Goal: Transaction & Acquisition: Purchase product/service

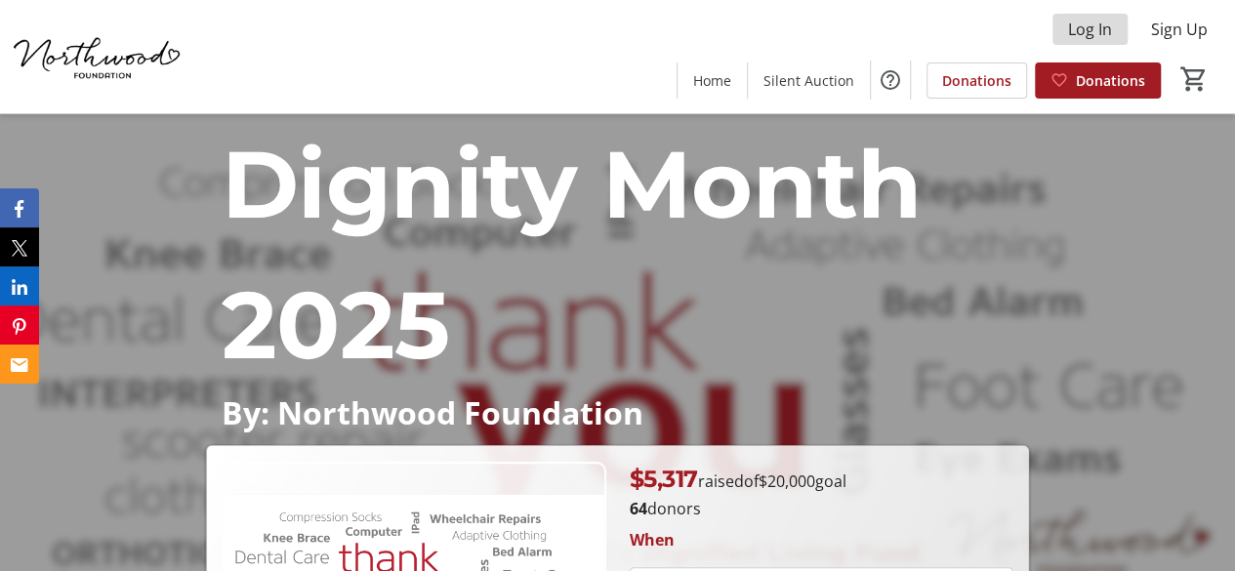
click at [1091, 30] on span "Log In" at bounding box center [1090, 29] width 44 height 23
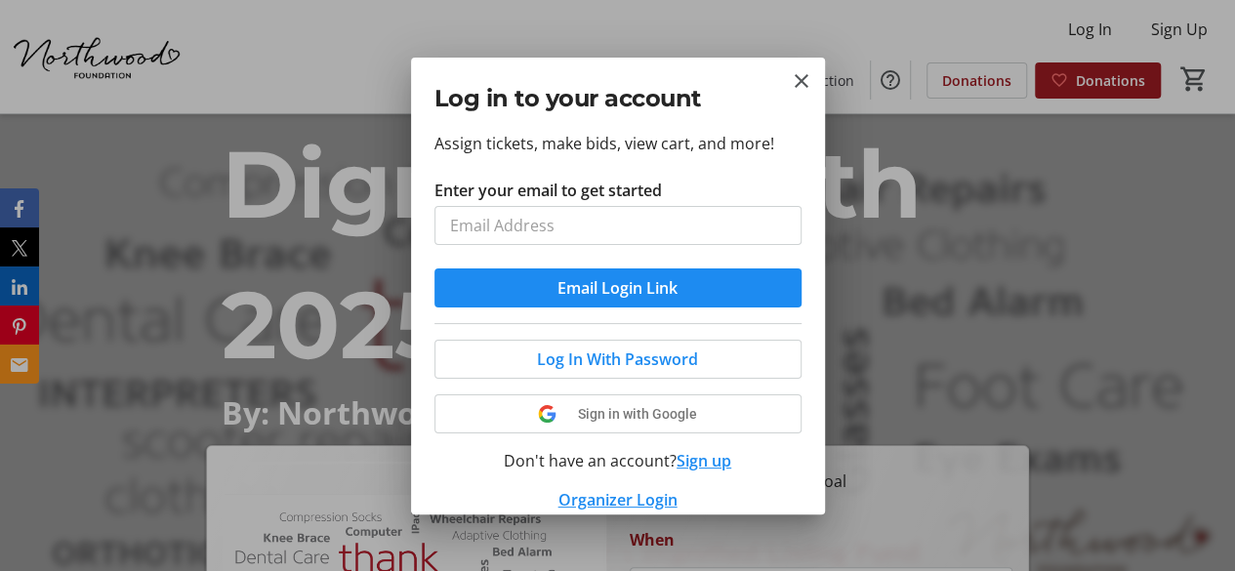
click at [552, 230] on input "Enter your email to get started" at bounding box center [617, 225] width 367 height 39
type input "hsaunders@nwood.ns.ca"
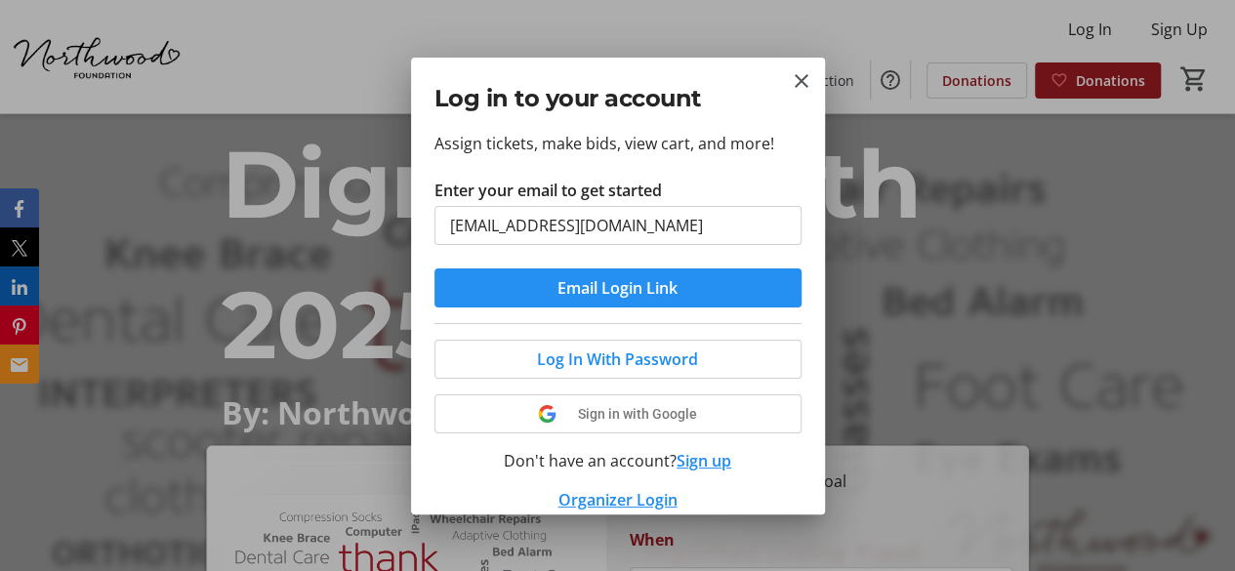
click at [601, 292] on span "Email Login Link" at bounding box center [617, 287] width 120 height 23
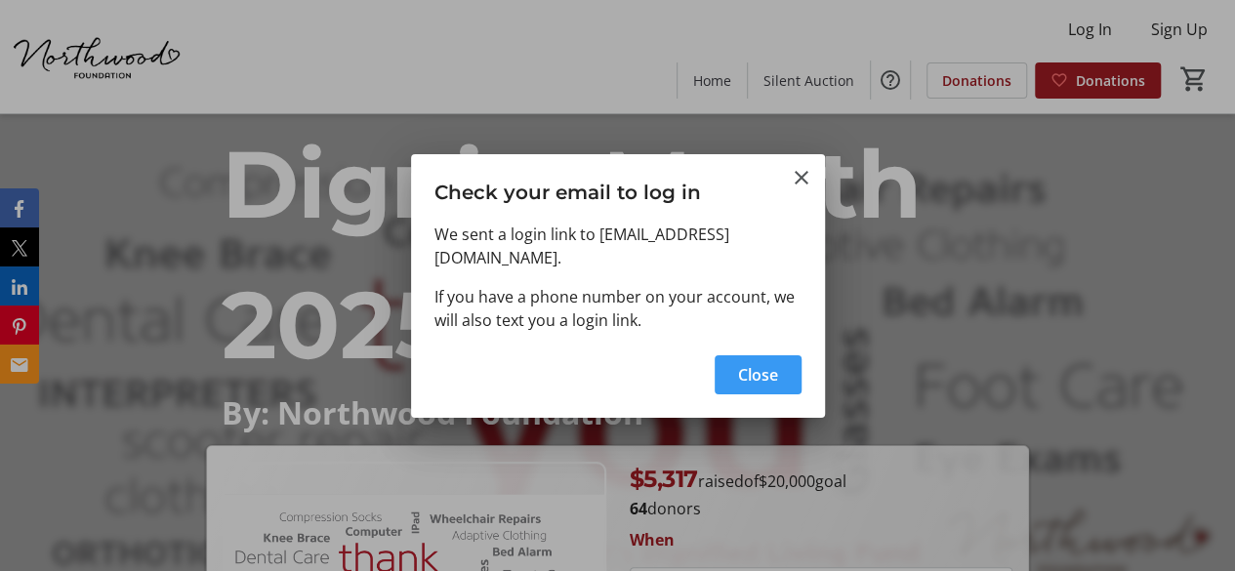
click at [761, 371] on span "Close" at bounding box center [758, 374] width 40 height 23
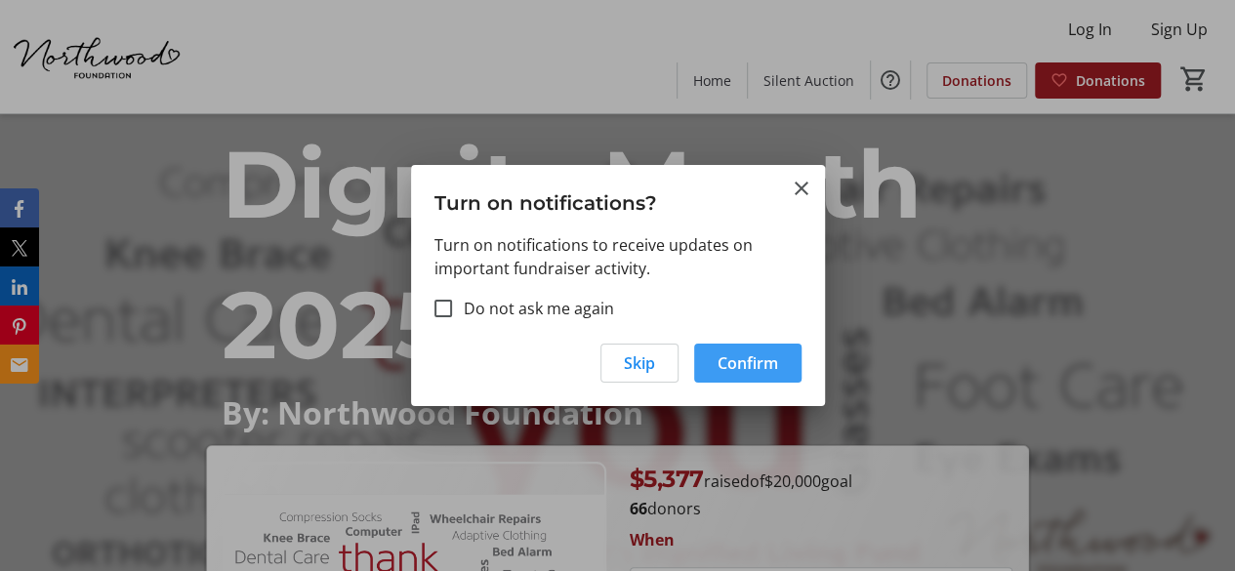
click at [736, 374] on span "Confirm" at bounding box center [747, 362] width 61 height 23
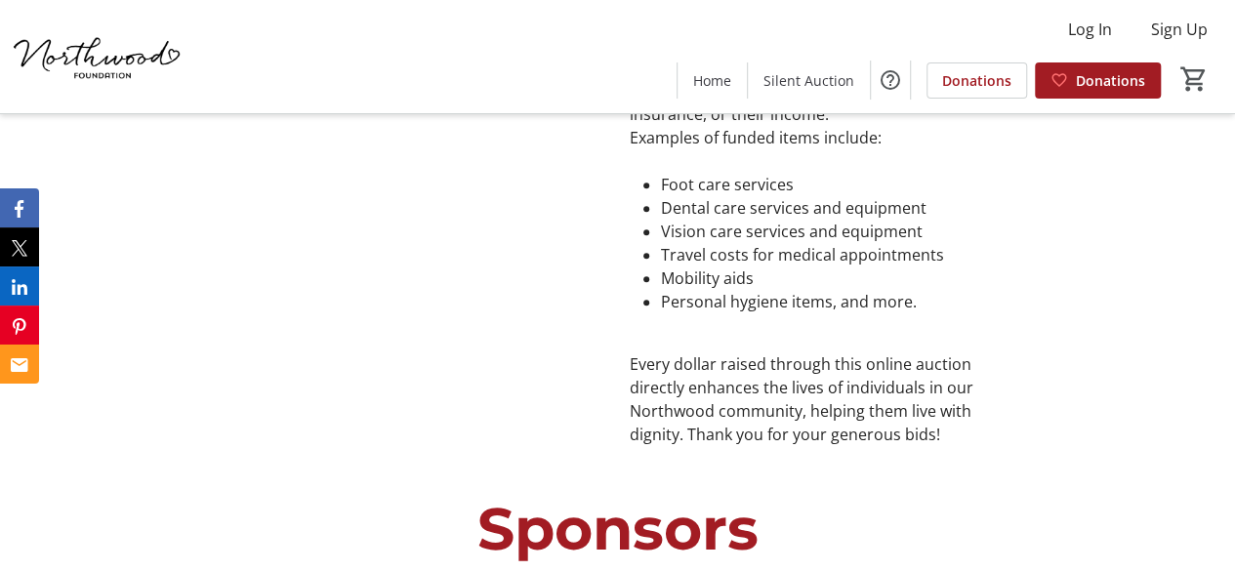
scroll to position [1074, 0]
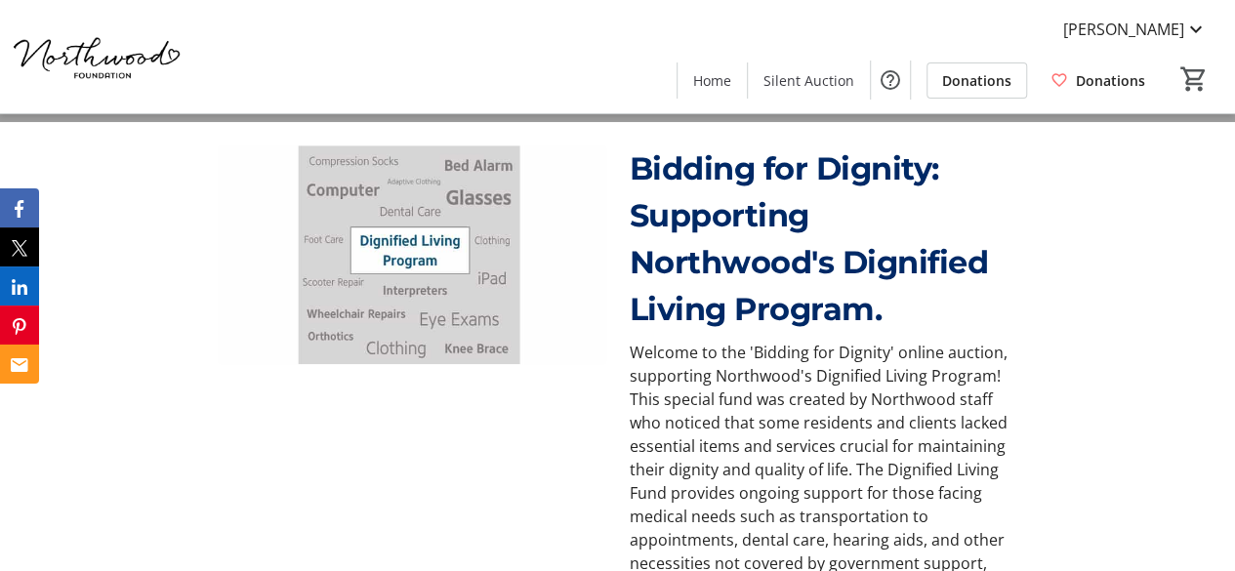
scroll to position [586, 0]
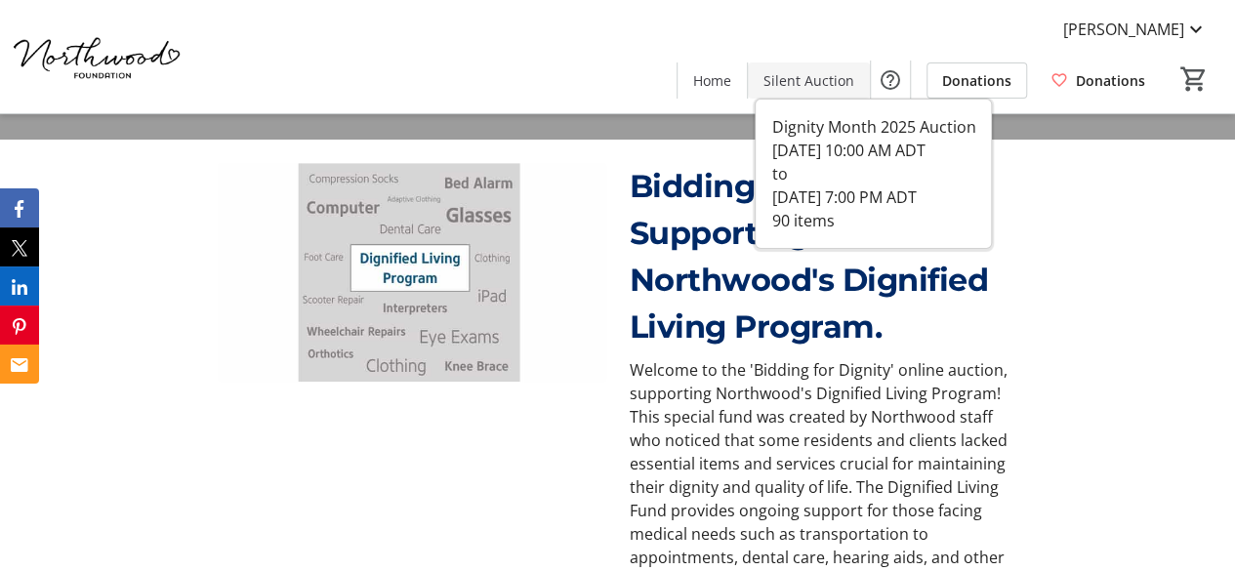
click at [809, 81] on span "Silent Auction" at bounding box center [808, 80] width 91 height 20
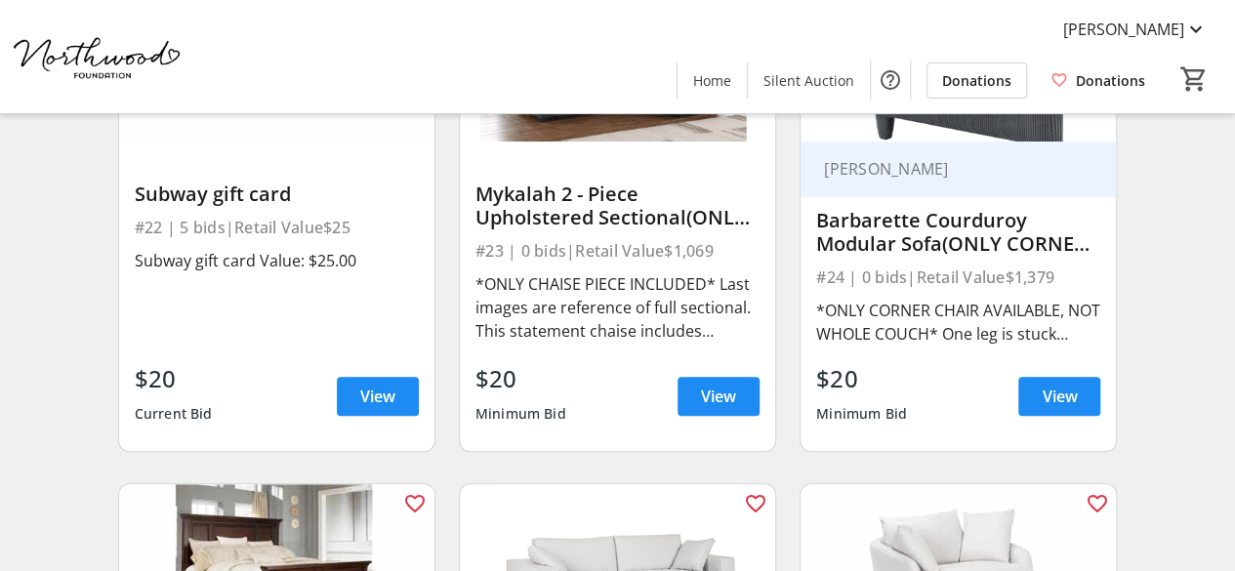
scroll to position [3904, 0]
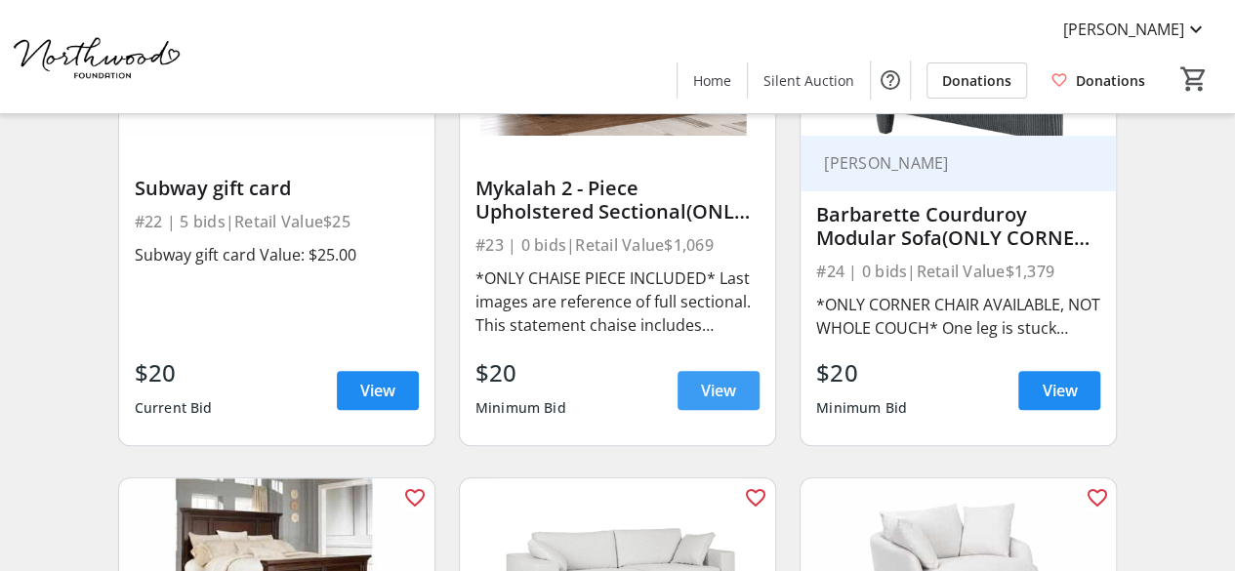
click at [706, 387] on span "View" at bounding box center [718, 390] width 35 height 23
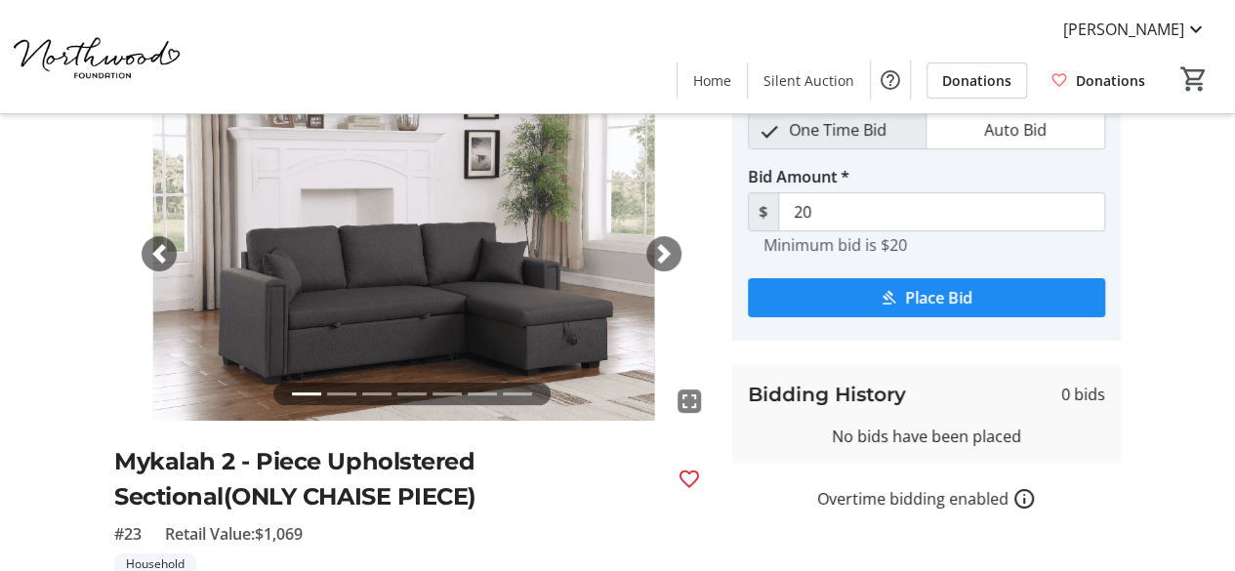
scroll to position [195, 0]
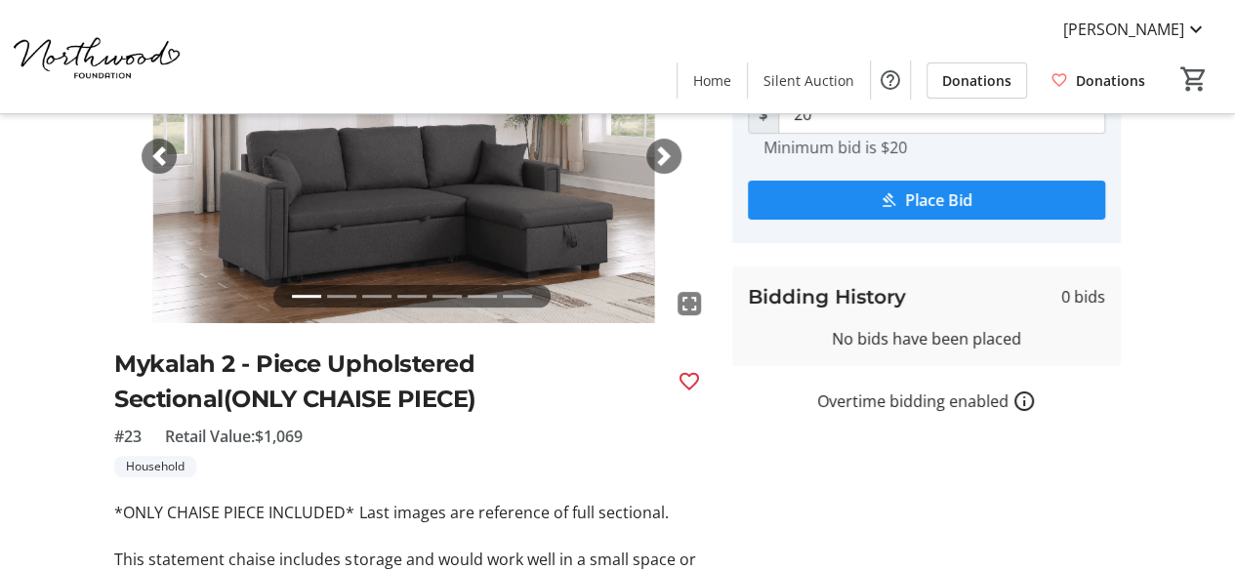
click at [660, 153] on span "button" at bounding box center [664, 156] width 20 height 20
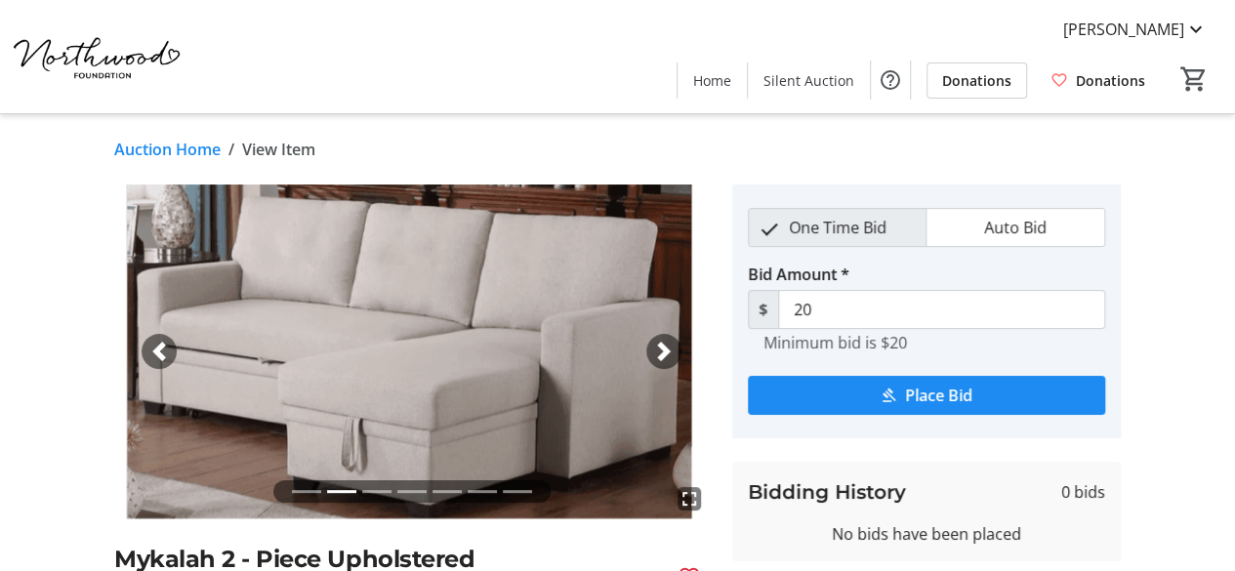
scroll to position [98, 0]
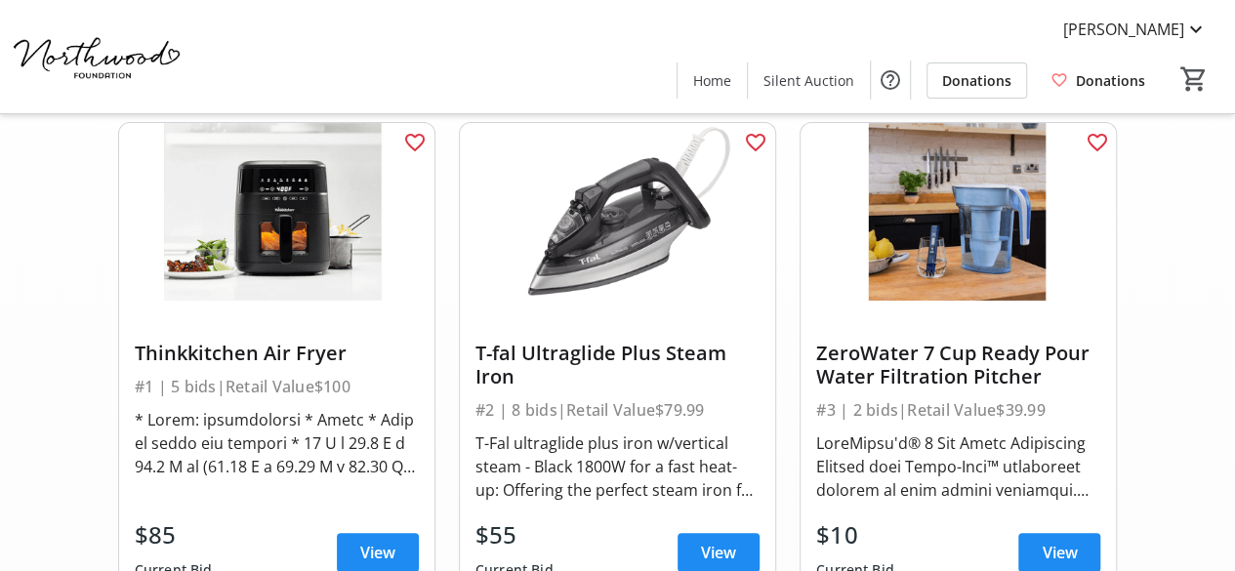
scroll to position [195, 0]
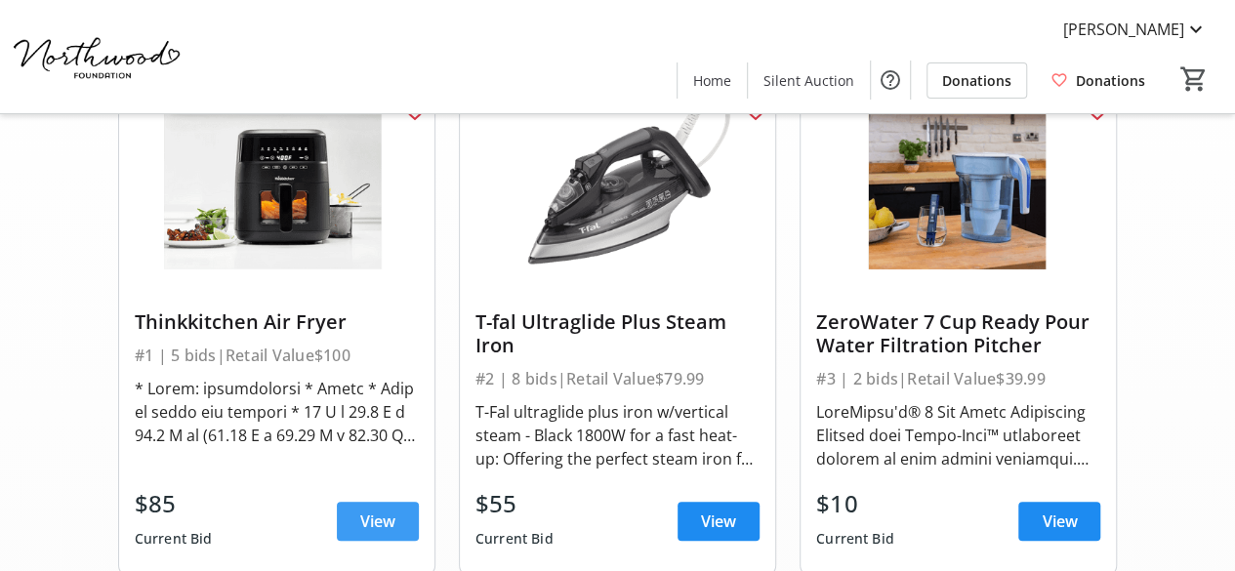
click at [375, 507] on span at bounding box center [378, 521] width 82 height 47
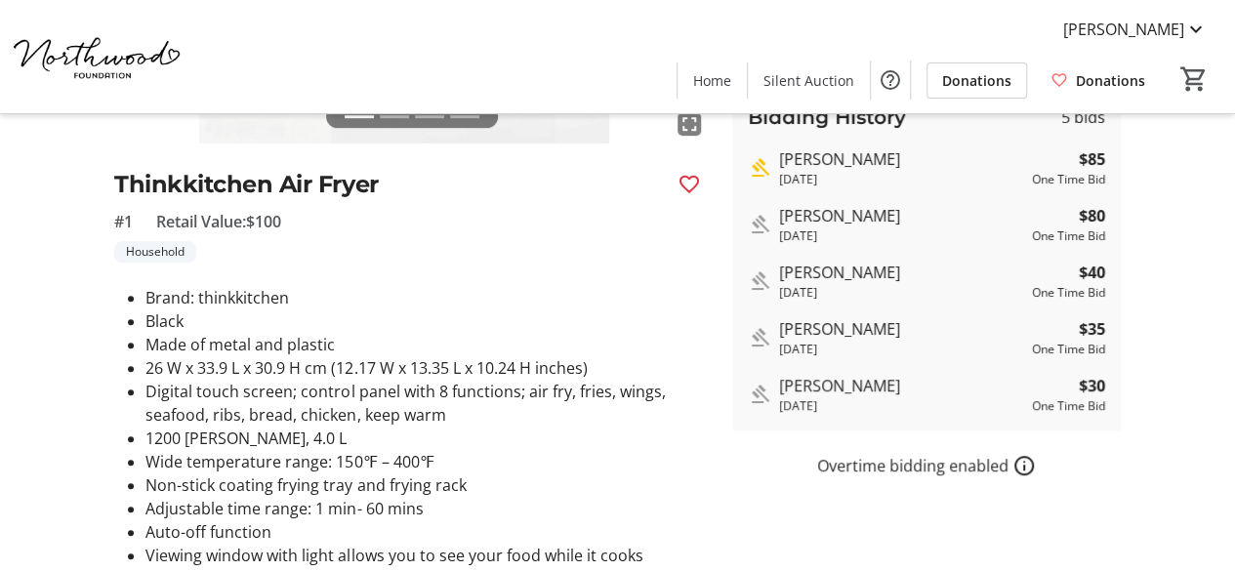
scroll to position [293, 0]
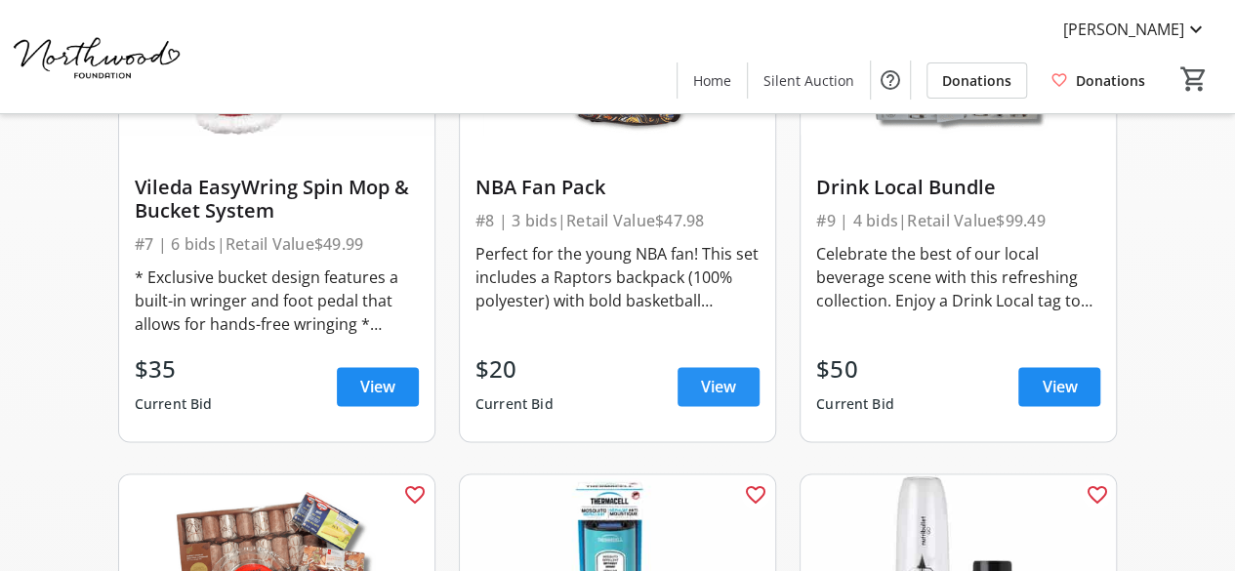
scroll to position [1366, 0]
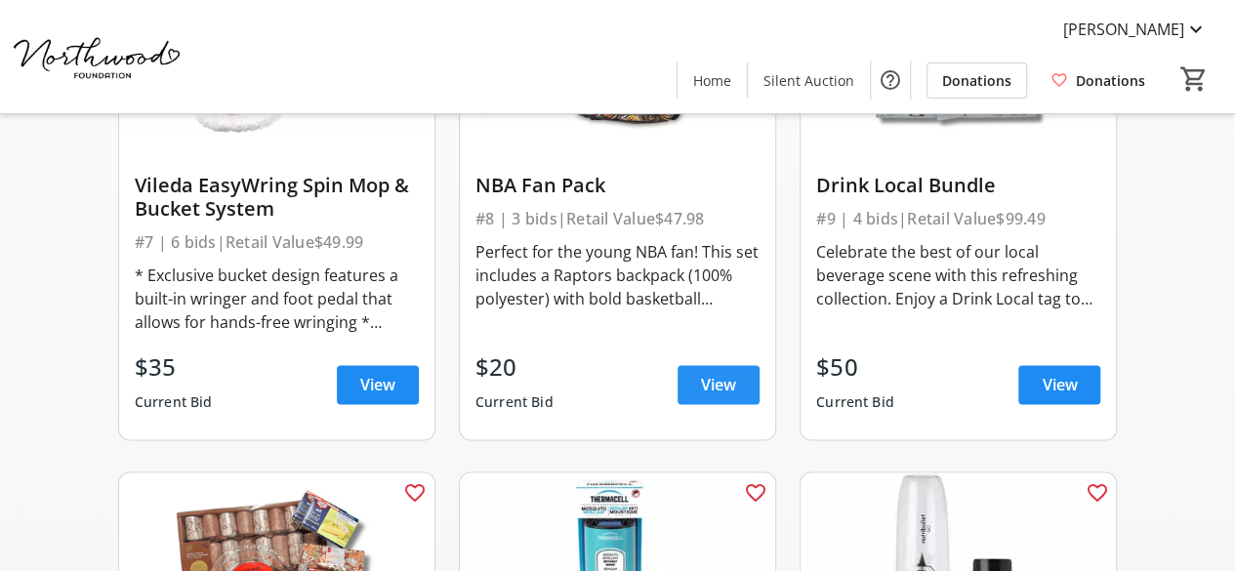
click at [708, 389] on span "View" at bounding box center [718, 384] width 35 height 23
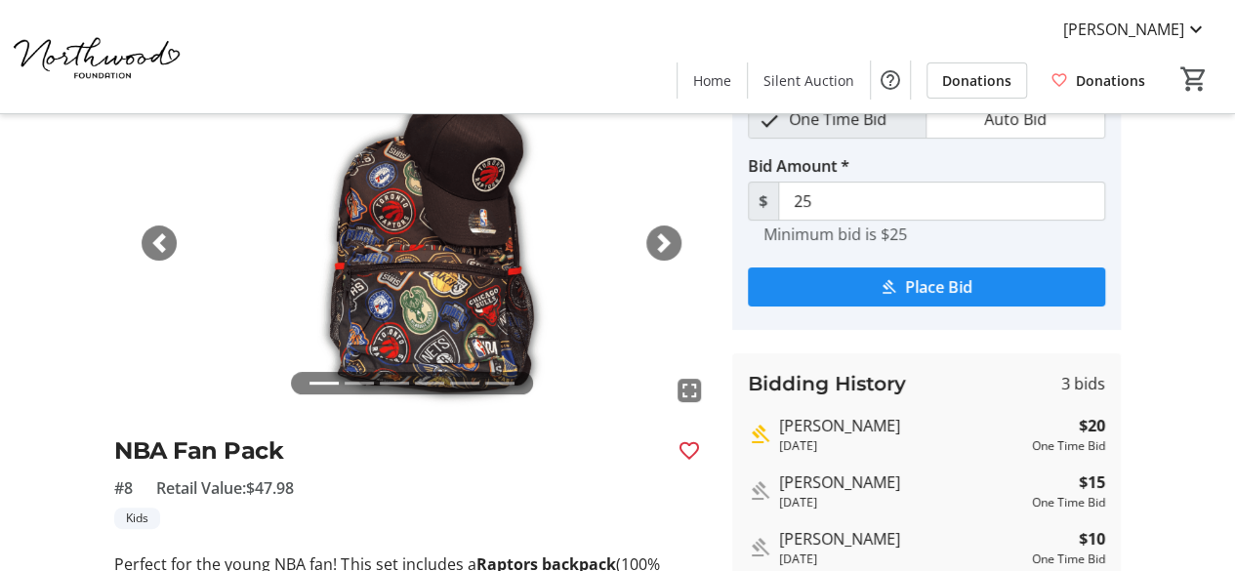
scroll to position [206, 0]
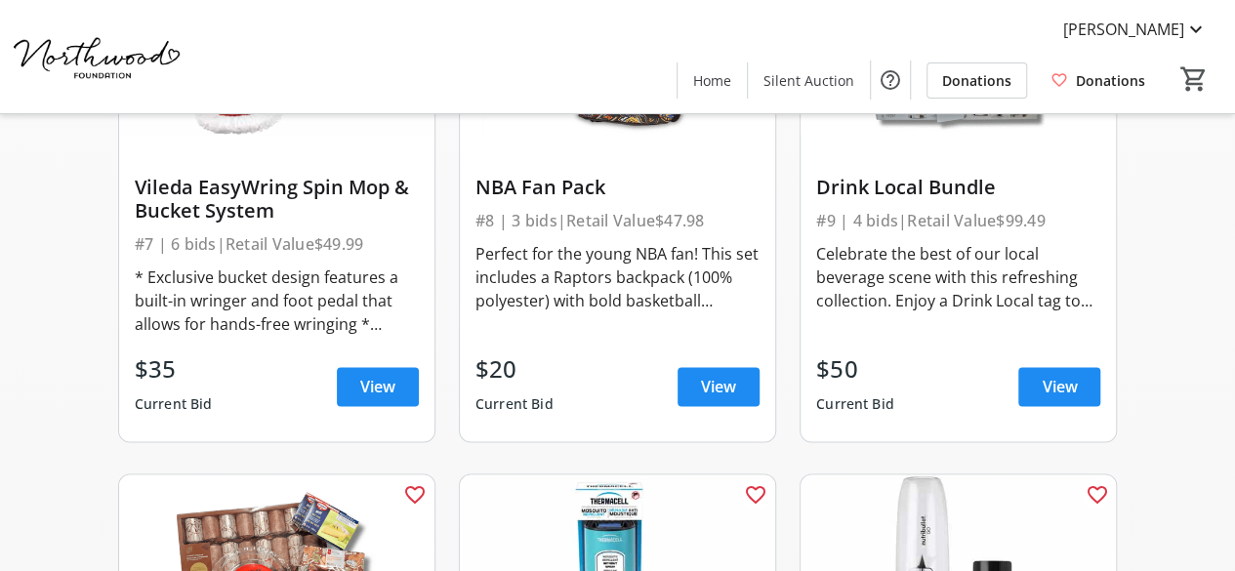
scroll to position [1366, 0]
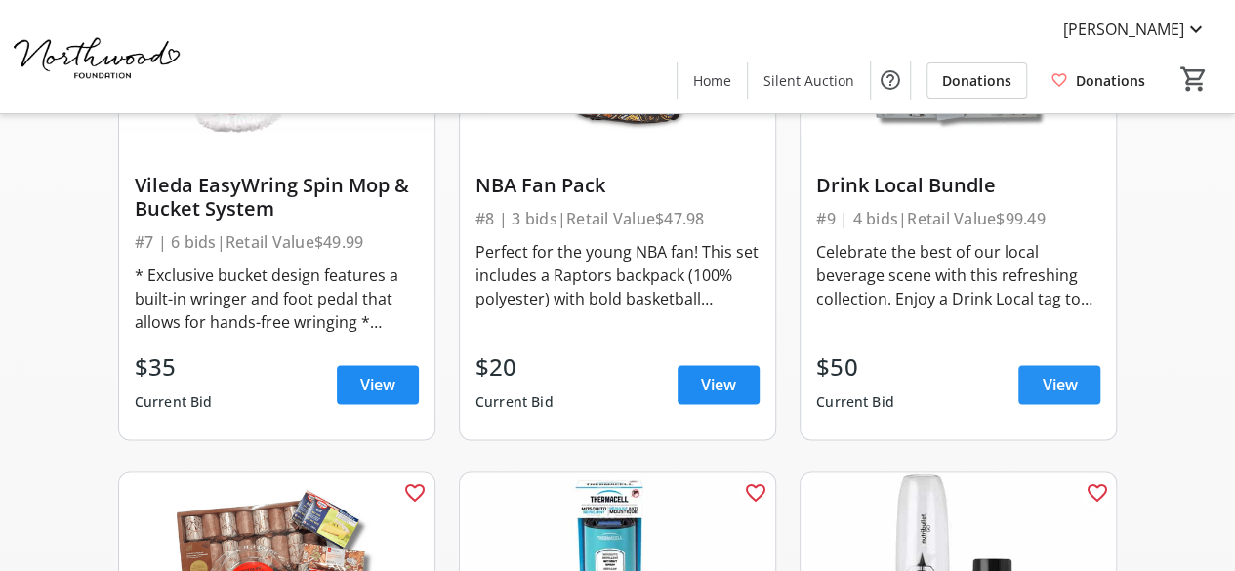
click at [1058, 390] on span "View" at bounding box center [1058, 384] width 35 height 23
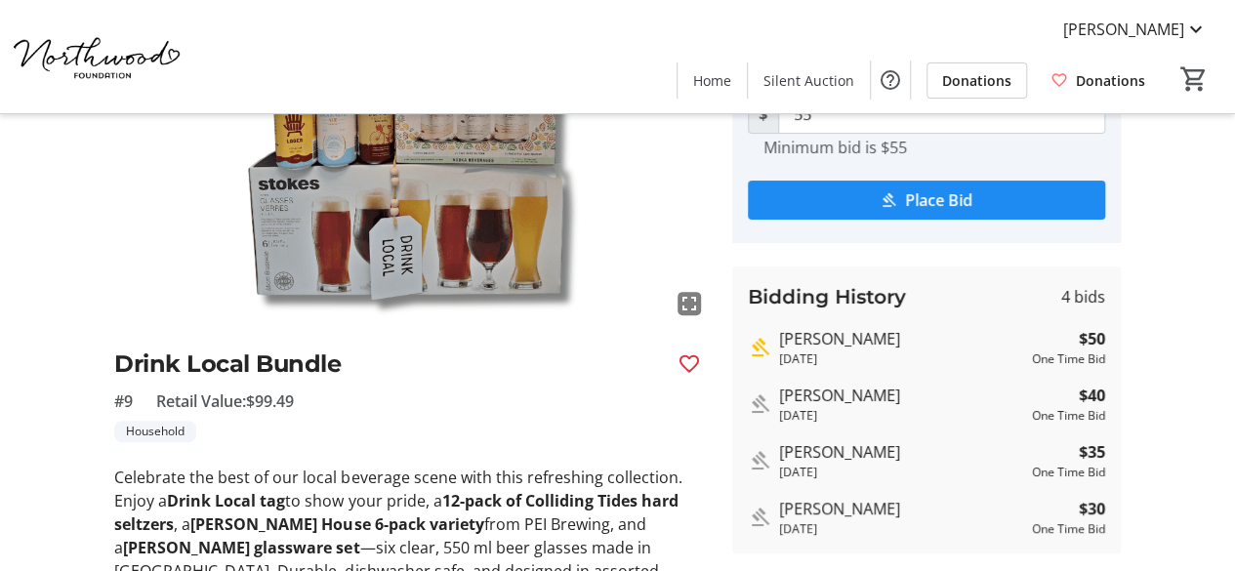
scroll to position [293, 0]
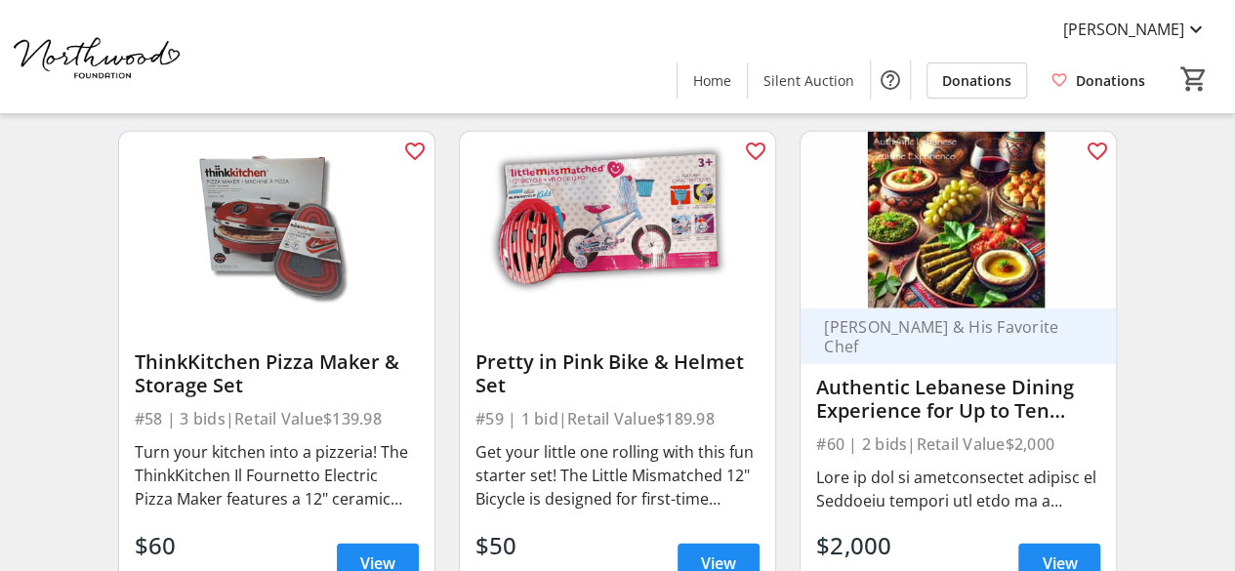
scroll to position [10052, 0]
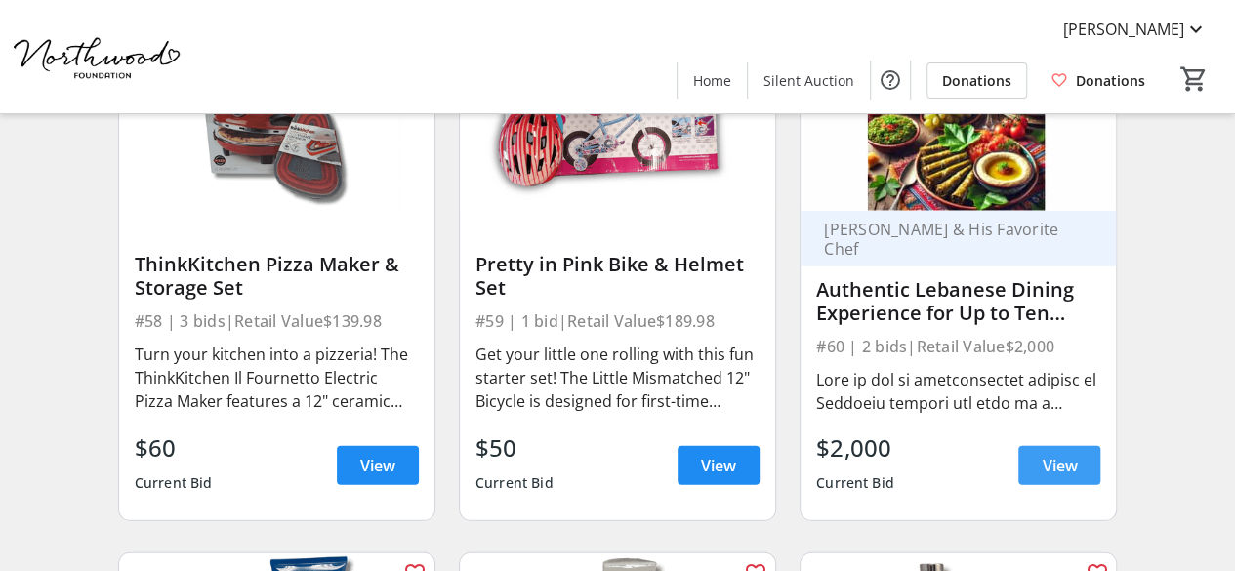
click at [1044, 458] on span "View" at bounding box center [1058, 465] width 35 height 23
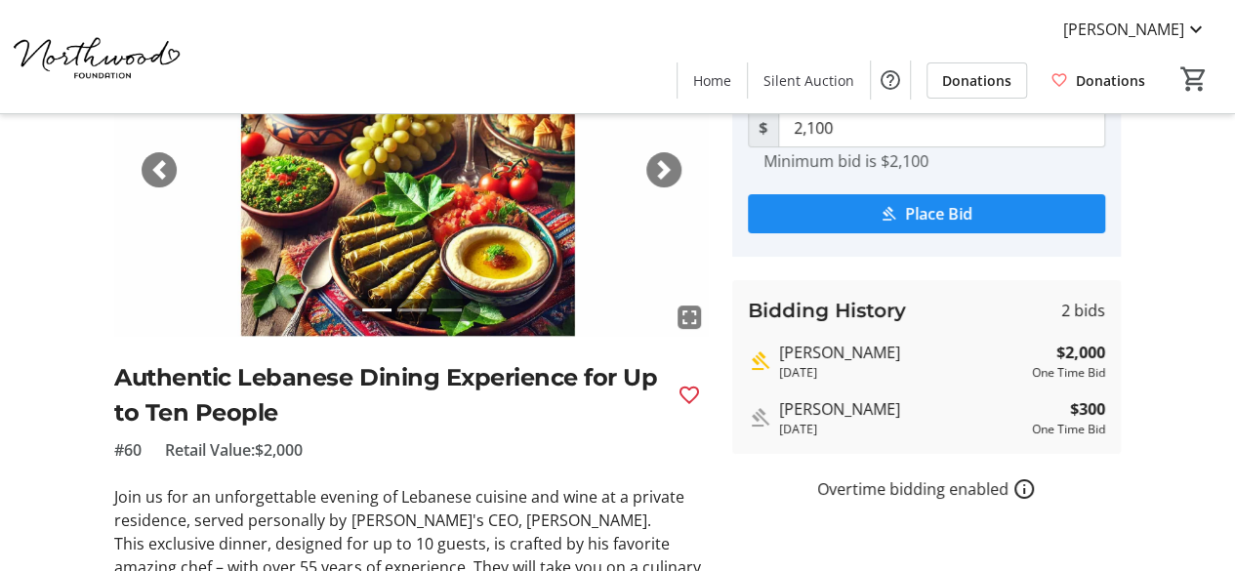
scroll to position [195, 0]
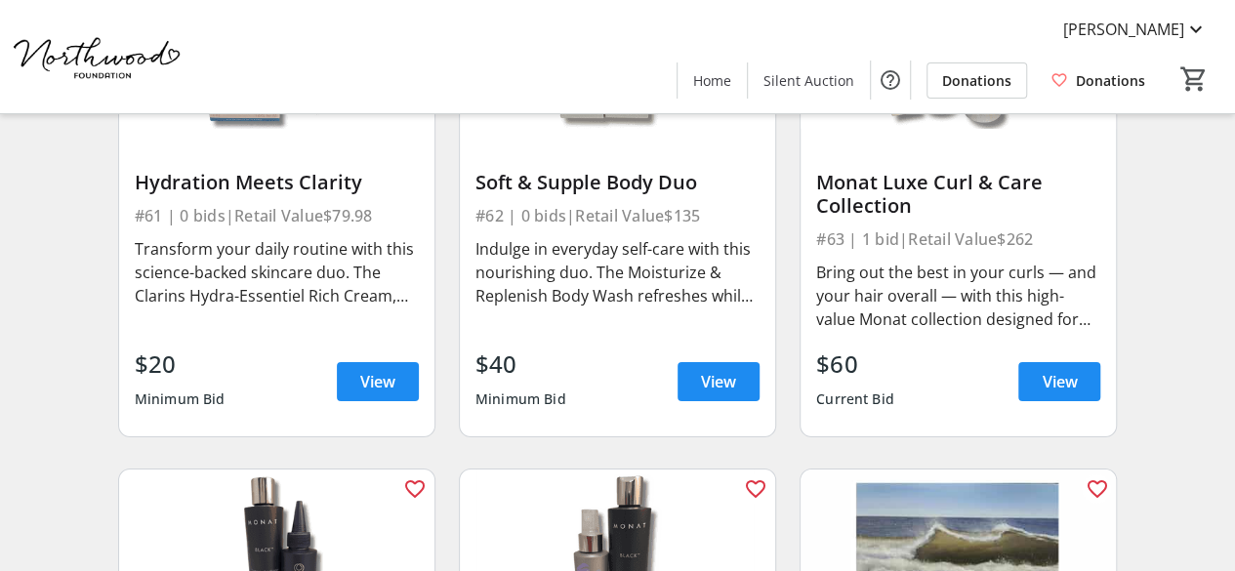
scroll to position [10735, 0]
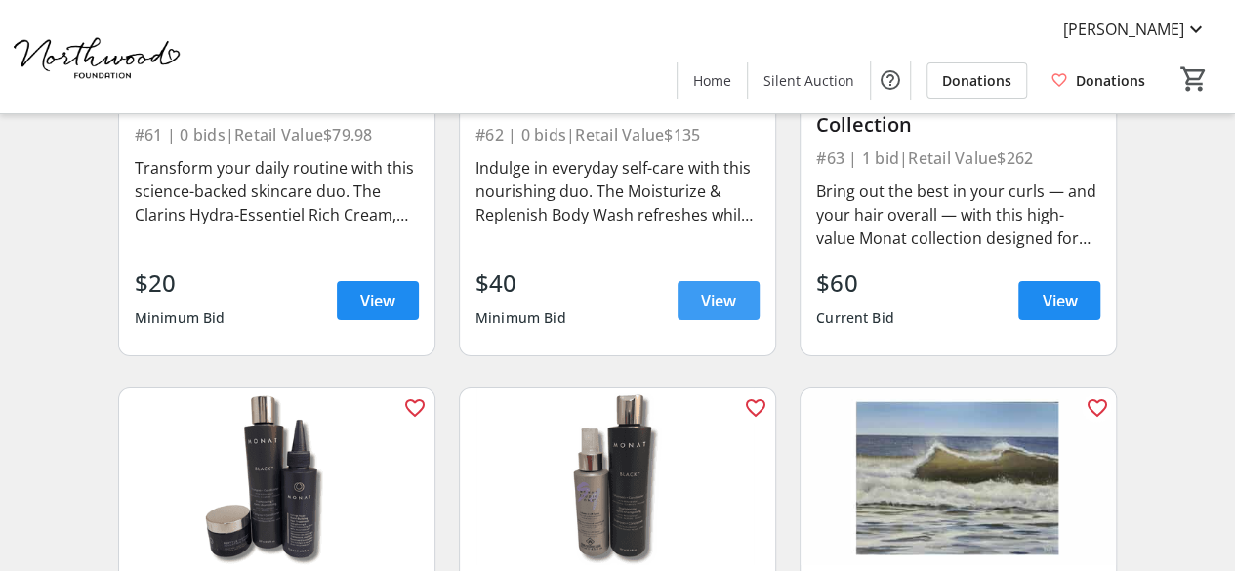
click at [710, 307] on span at bounding box center [718, 300] width 82 height 47
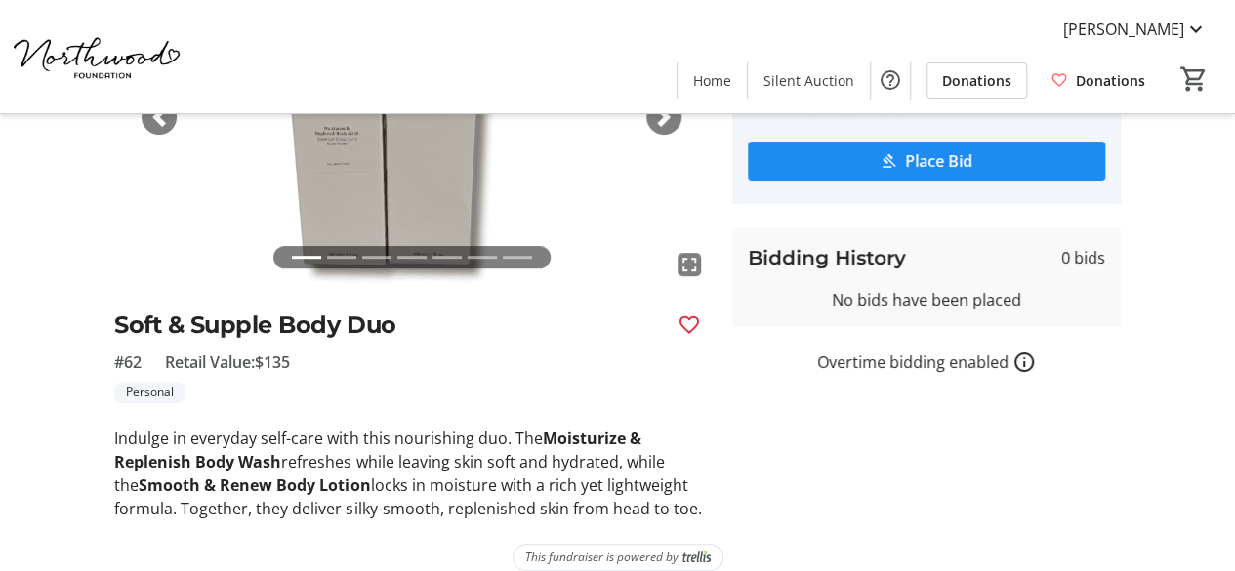
scroll to position [257, 0]
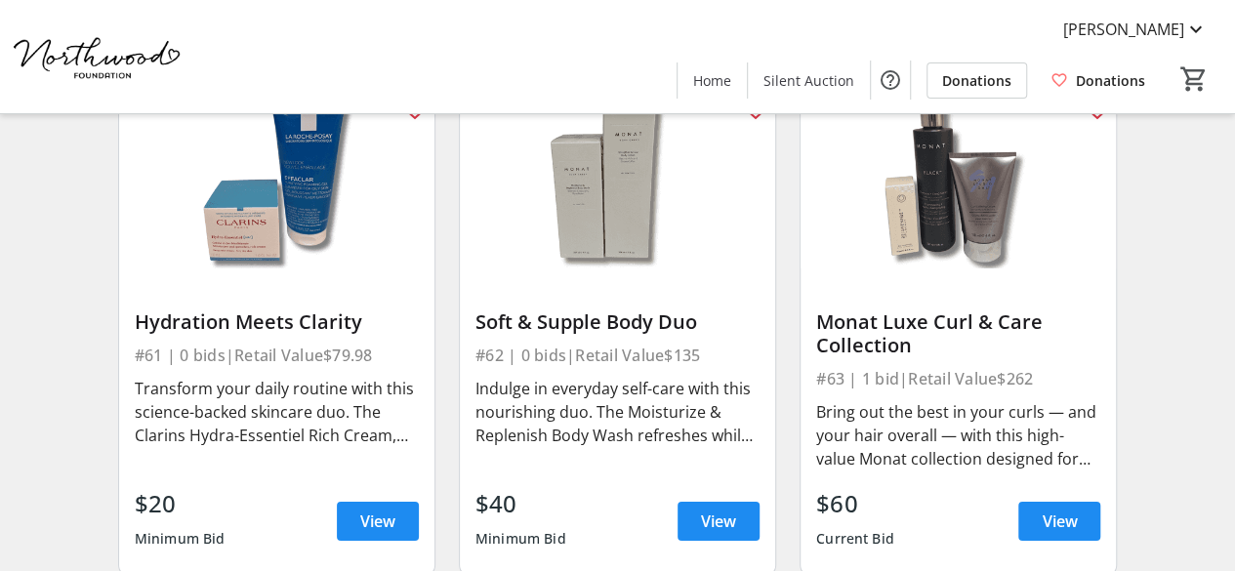
scroll to position [10540, 0]
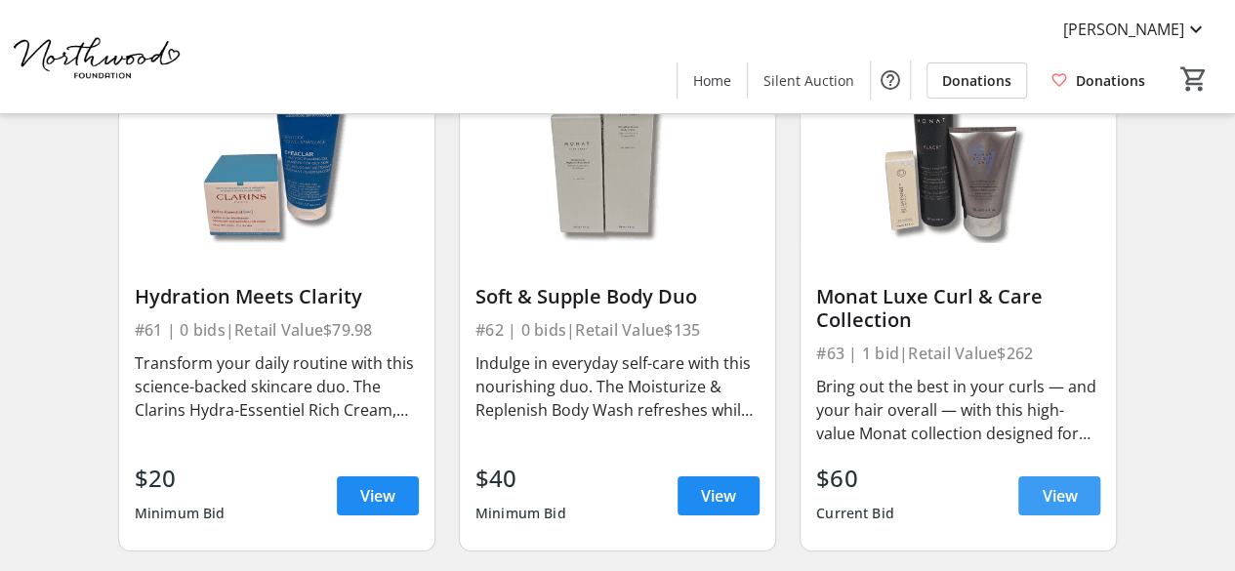
click at [1058, 491] on span "View" at bounding box center [1058, 495] width 35 height 23
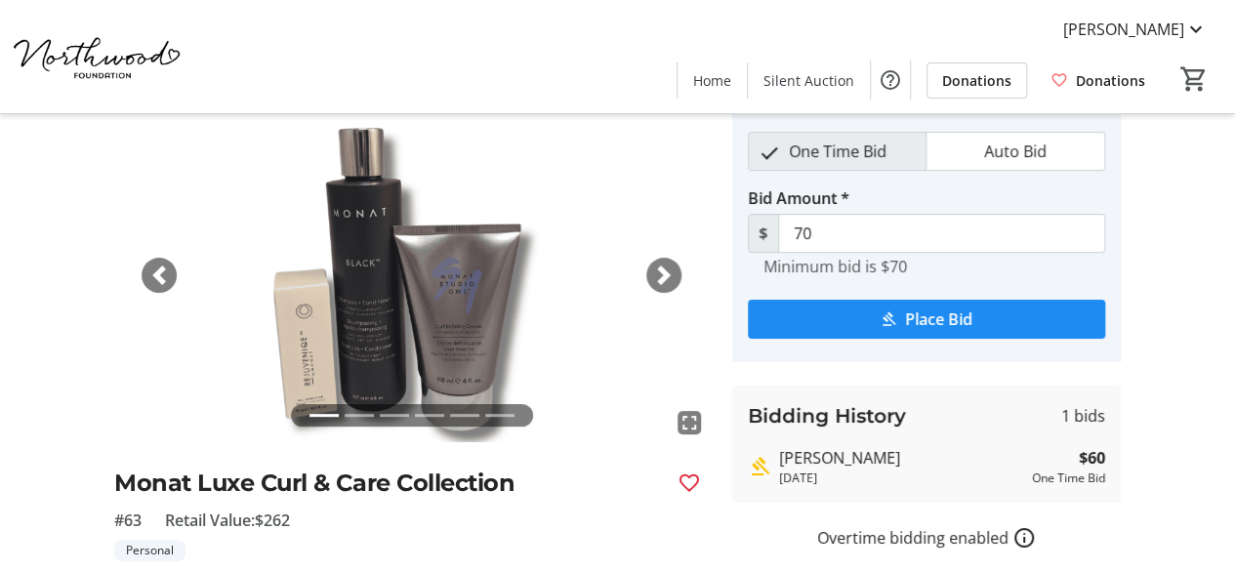
scroll to position [98, 0]
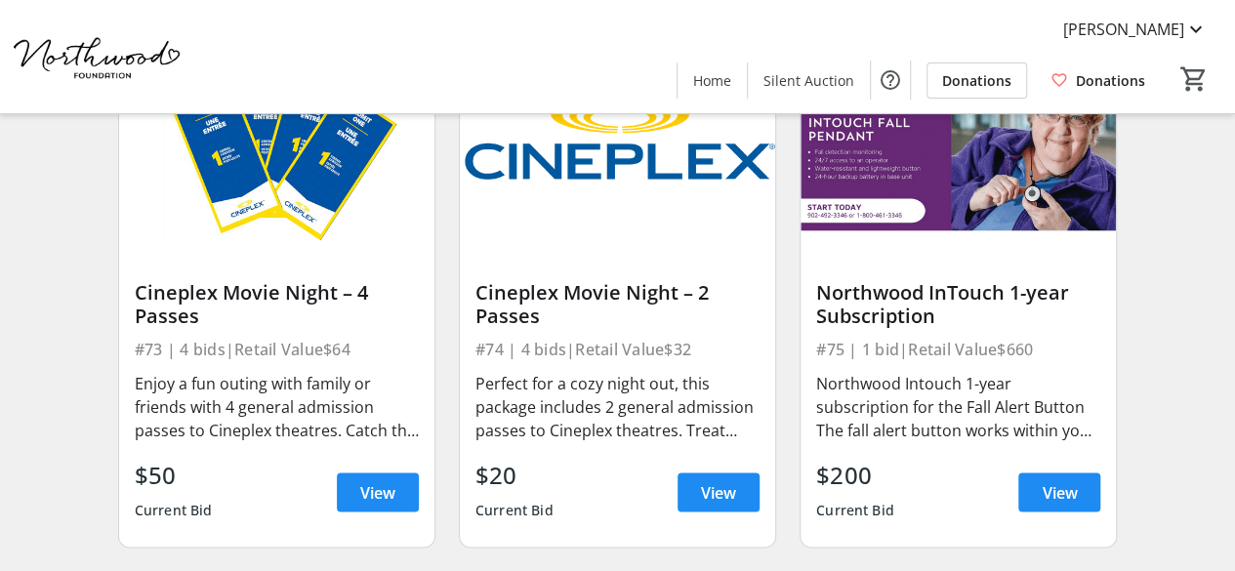
scroll to position [12687, 0]
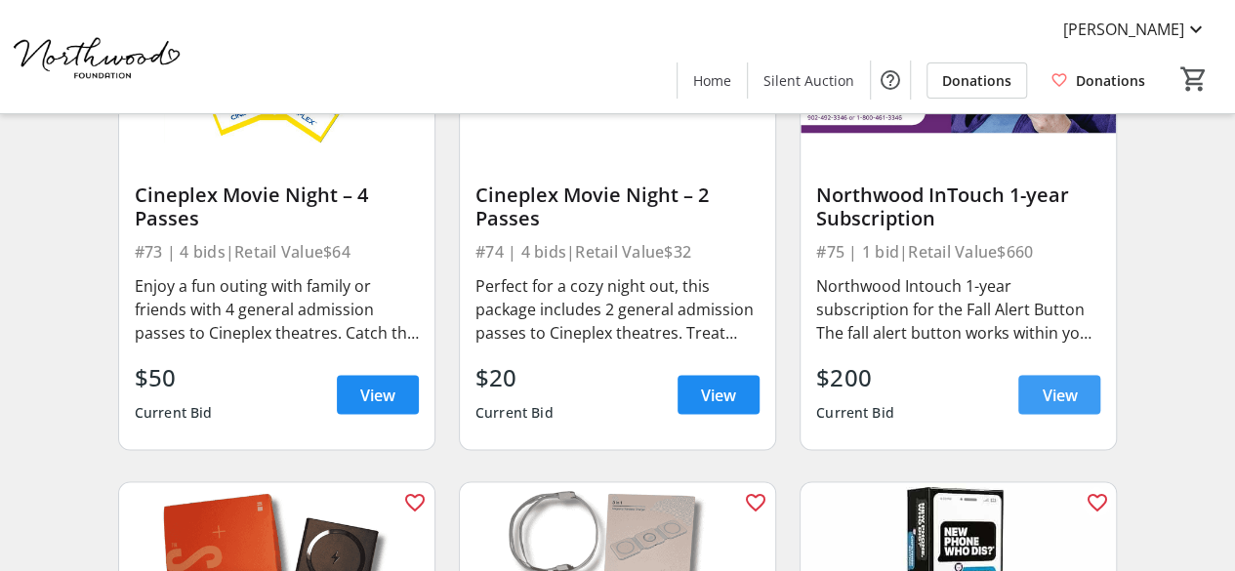
click at [1068, 383] on span "View" at bounding box center [1058, 394] width 35 height 23
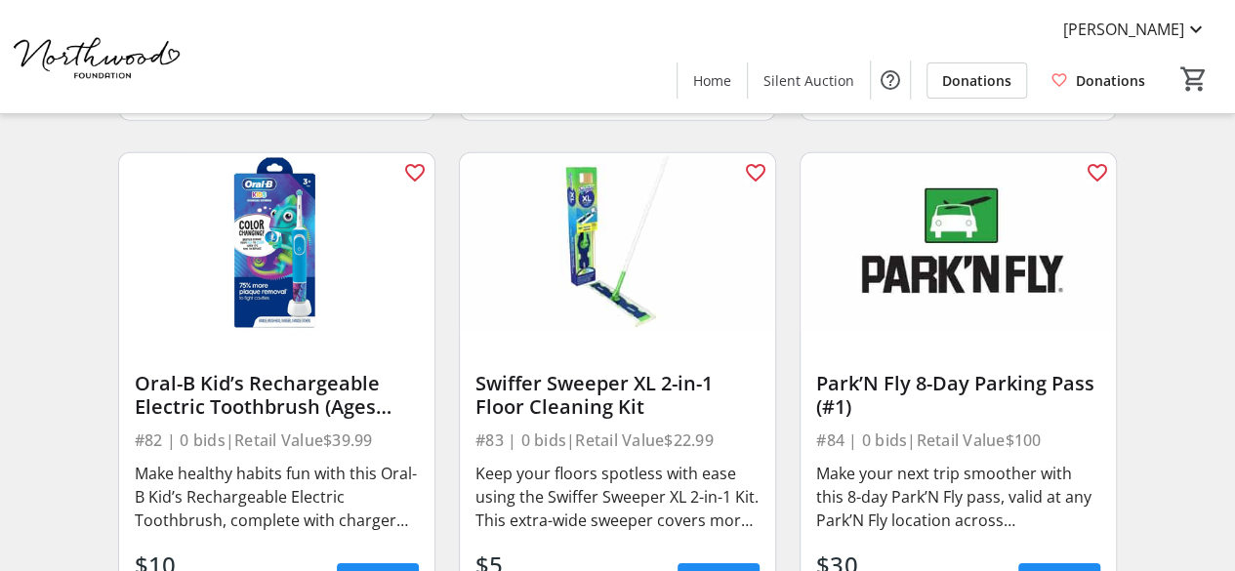
scroll to position [14151, 0]
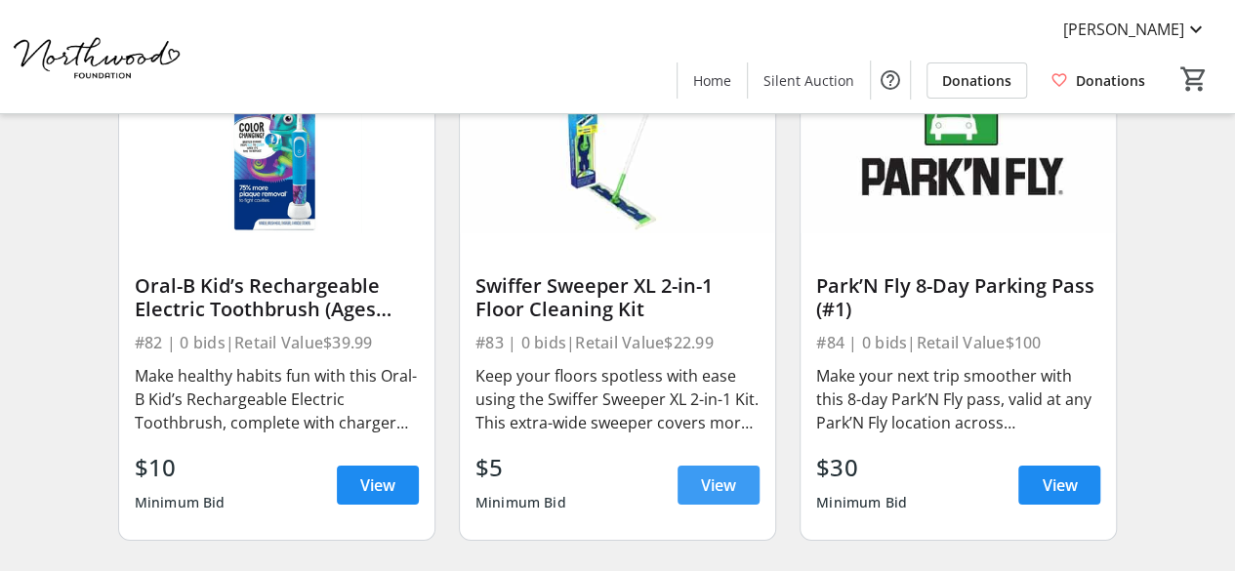
click at [713, 473] on span "View" at bounding box center [718, 484] width 35 height 23
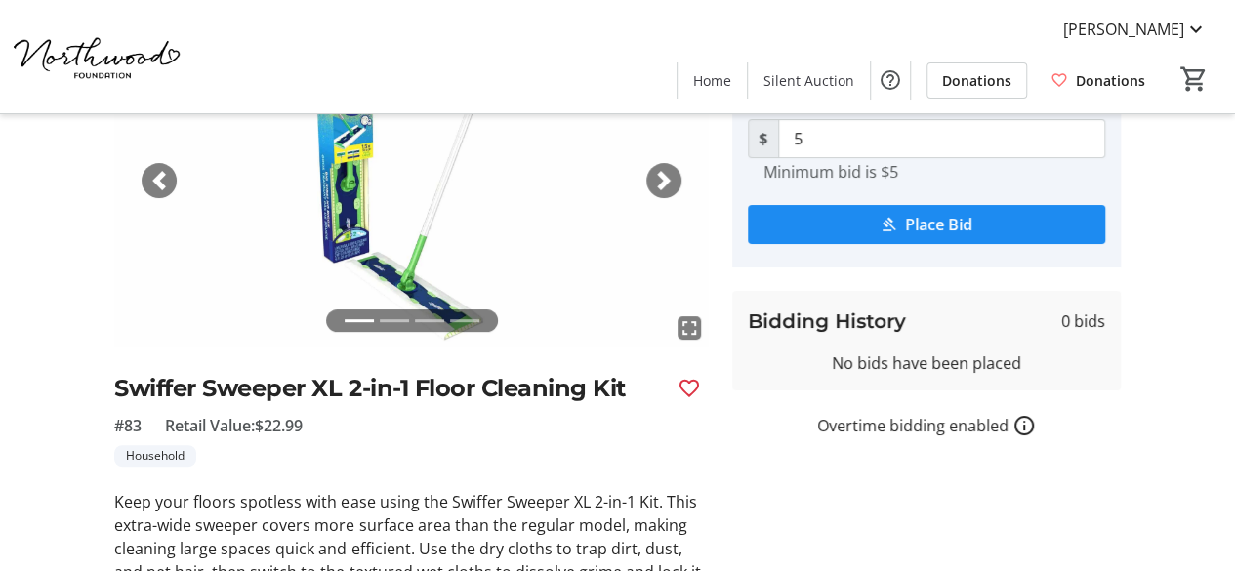
scroll to position [58, 0]
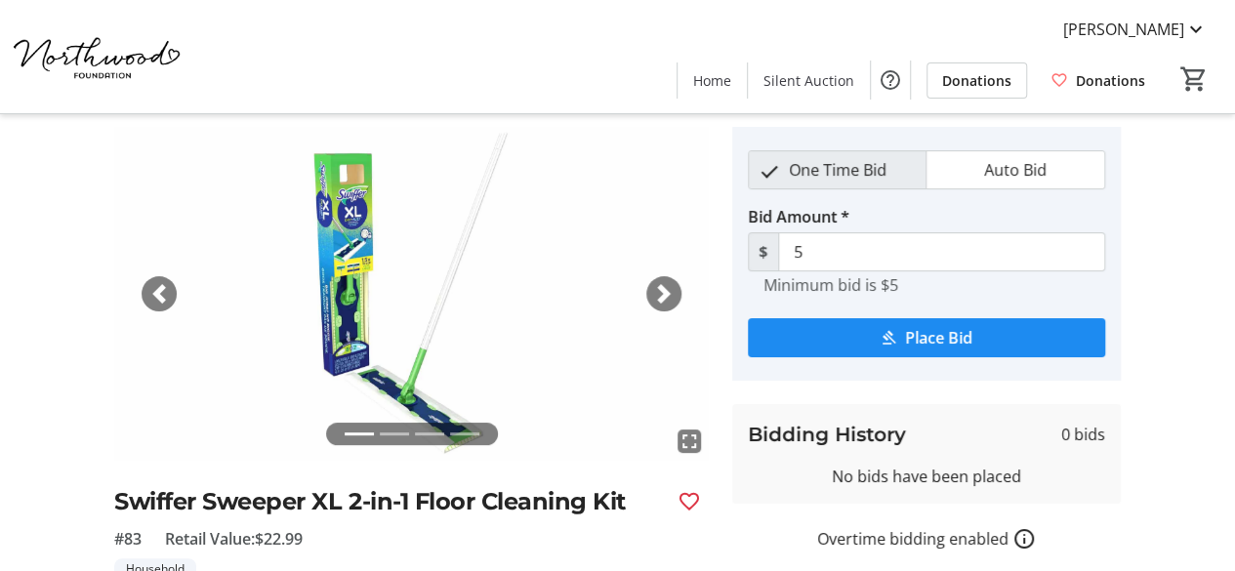
click at [654, 302] on span "button" at bounding box center [664, 294] width 20 height 20
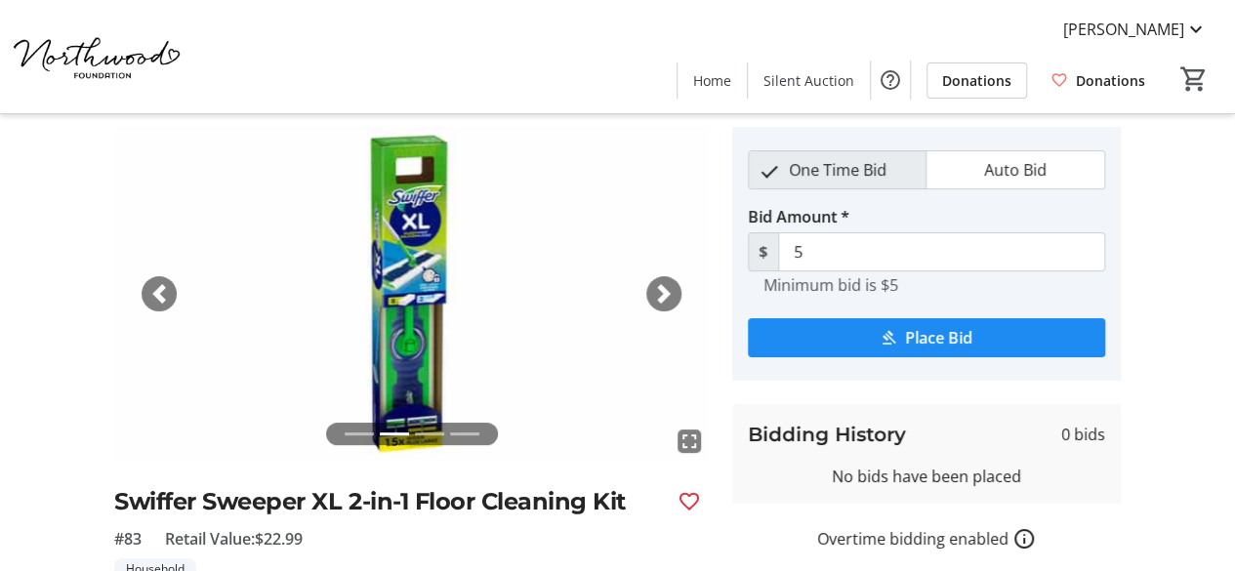
click at [654, 302] on span "button" at bounding box center [664, 294] width 20 height 20
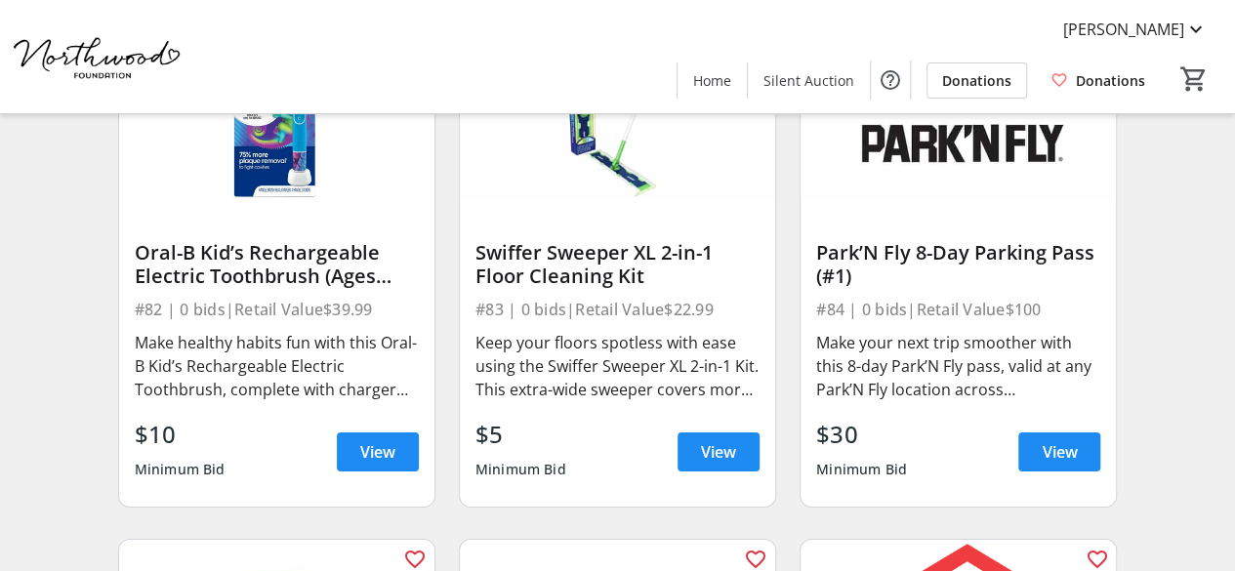
scroll to position [14151, 0]
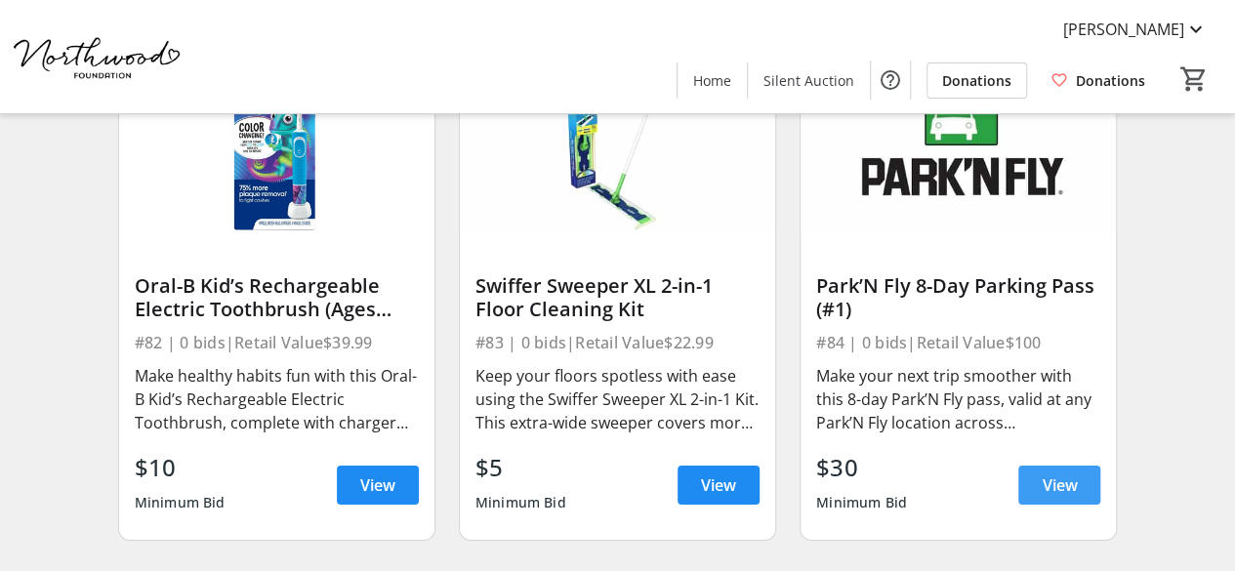
click at [1035, 477] on span at bounding box center [1059, 485] width 82 height 47
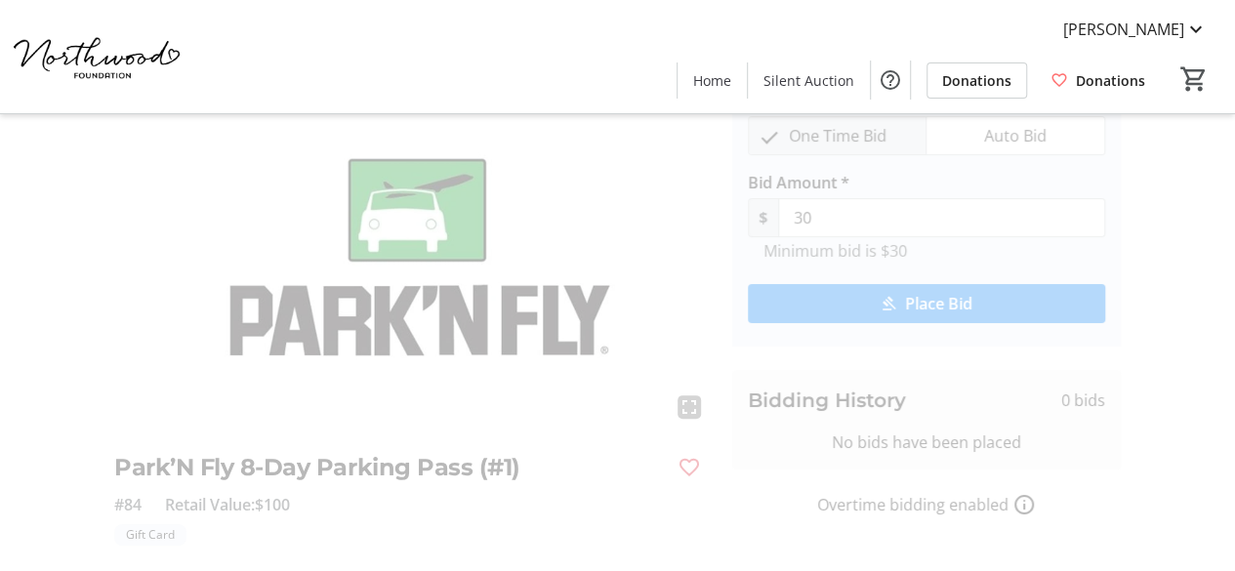
scroll to position [61, 0]
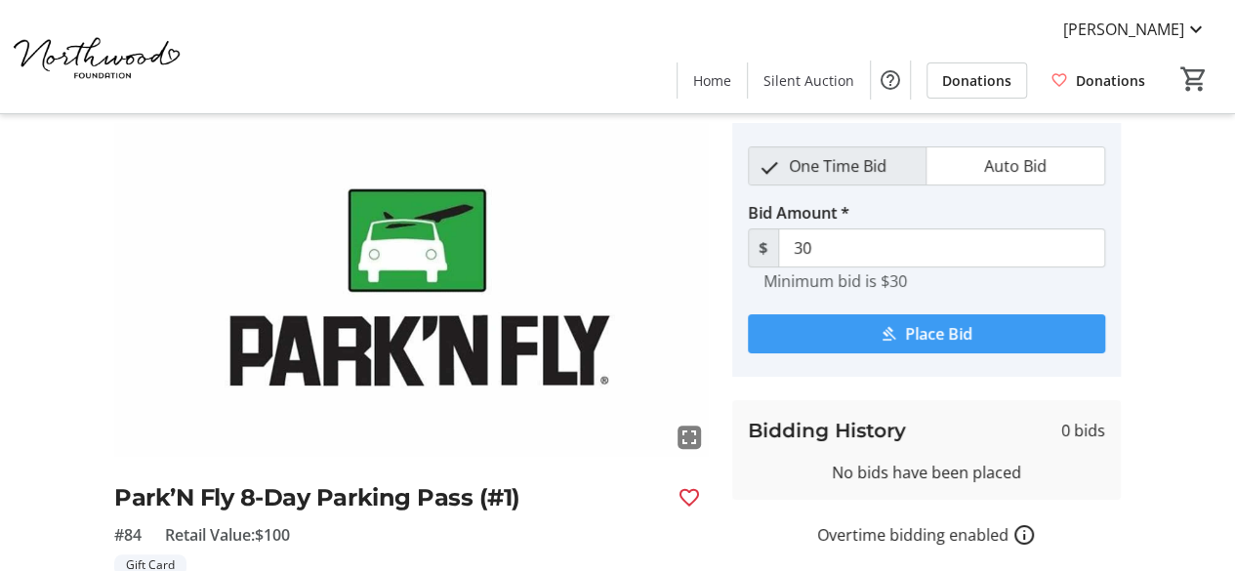
click at [909, 340] on span "Place Bid" at bounding box center [938, 333] width 67 height 23
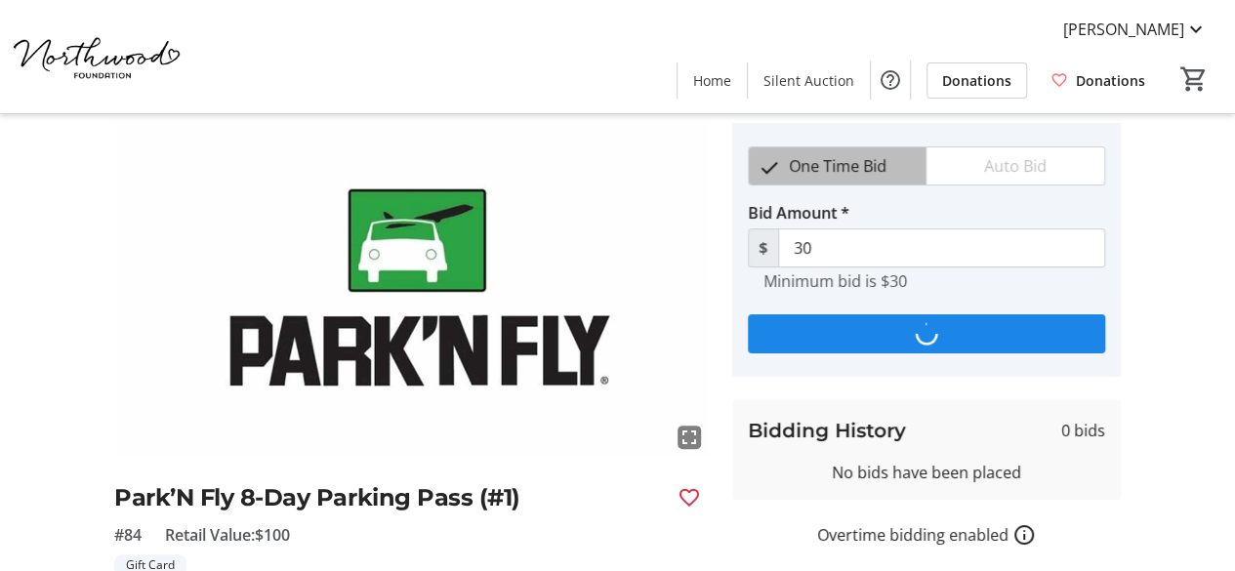
scroll to position [0, 0]
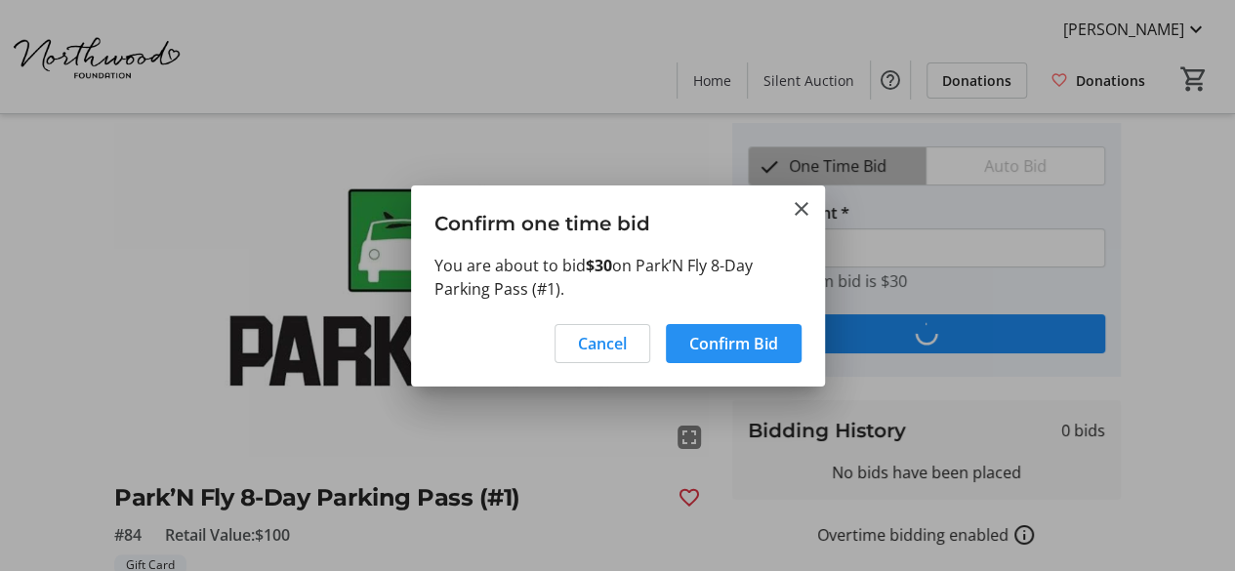
click at [714, 341] on span "Confirm Bid" at bounding box center [733, 343] width 89 height 23
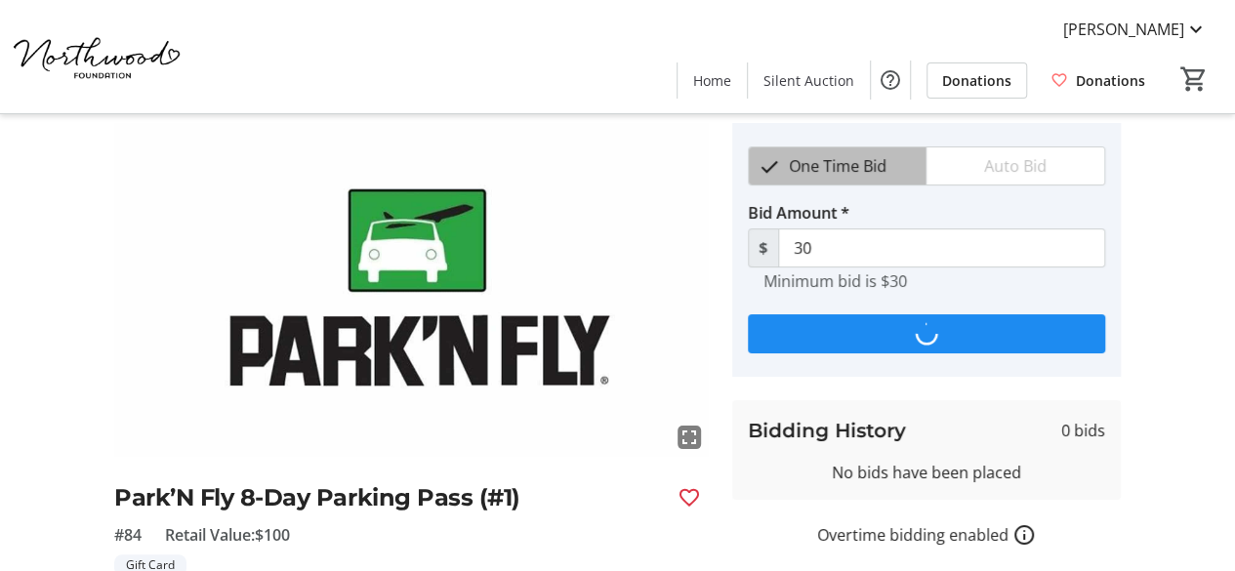
scroll to position [61, 0]
type input "40"
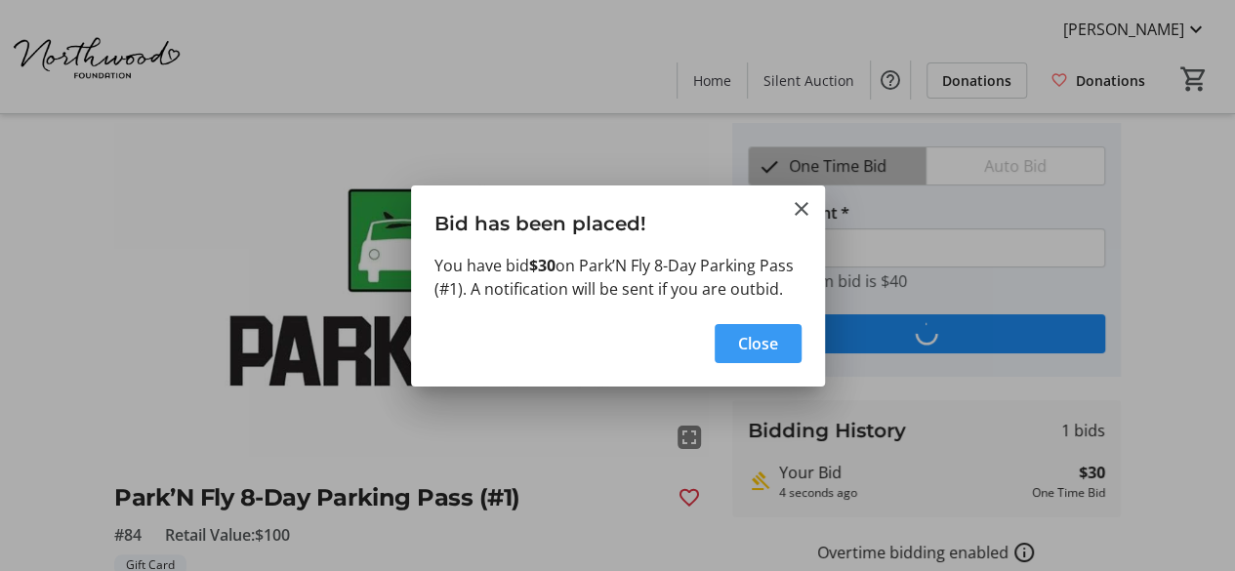
click at [755, 335] on span "Close" at bounding box center [758, 343] width 40 height 23
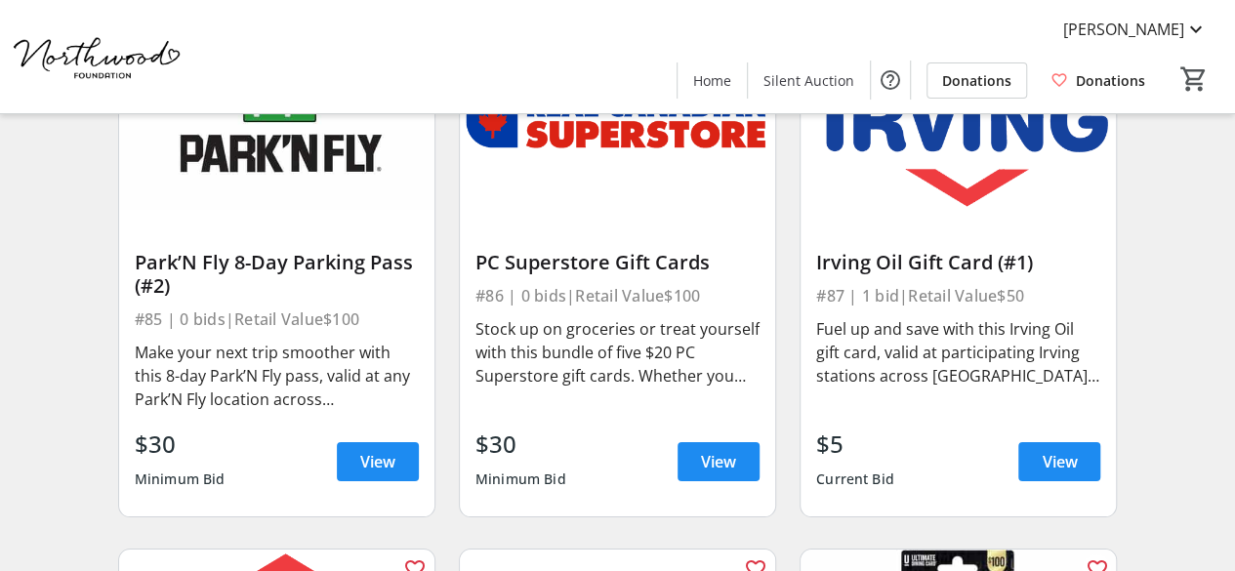
scroll to position [14594, 0]
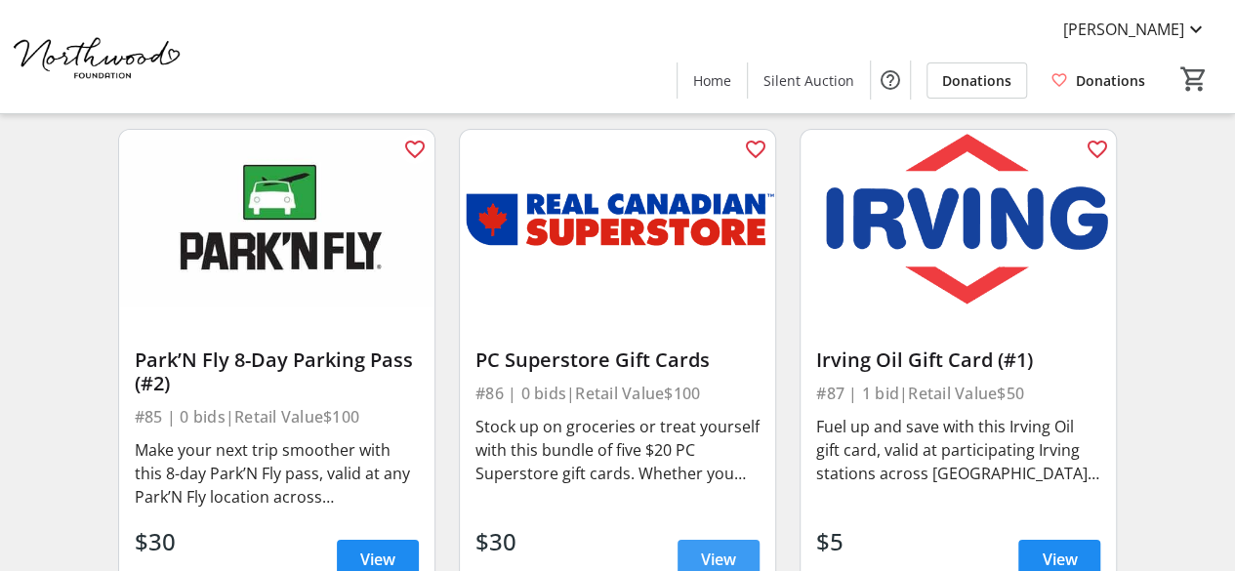
click at [729, 547] on span "View" at bounding box center [718, 558] width 35 height 23
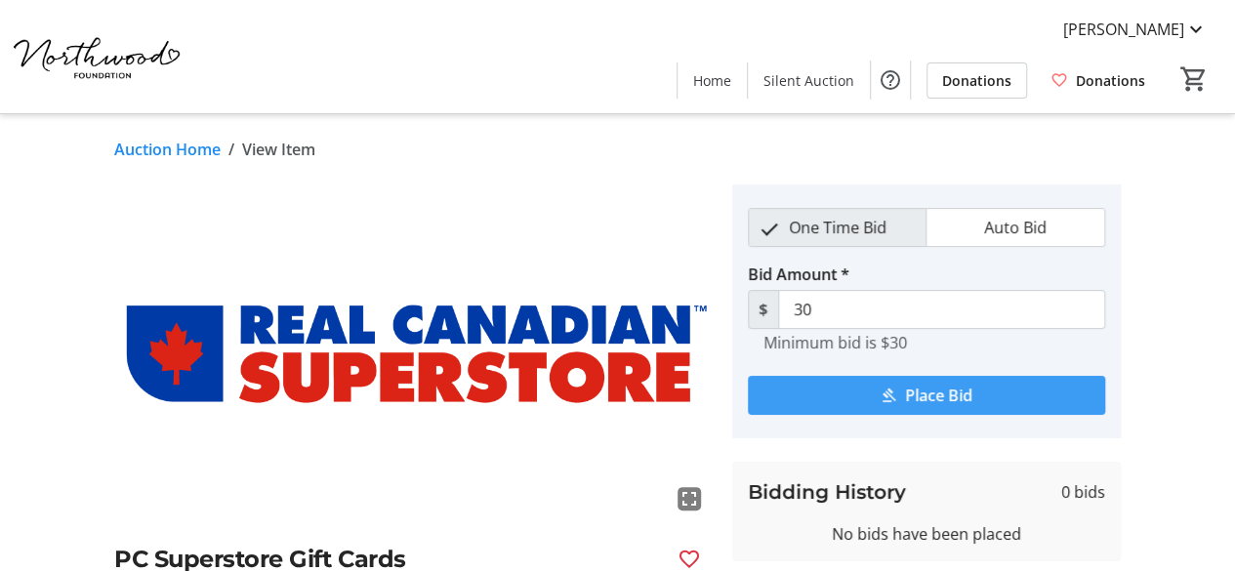
click at [911, 395] on span "Place Bid" at bounding box center [938, 395] width 67 height 23
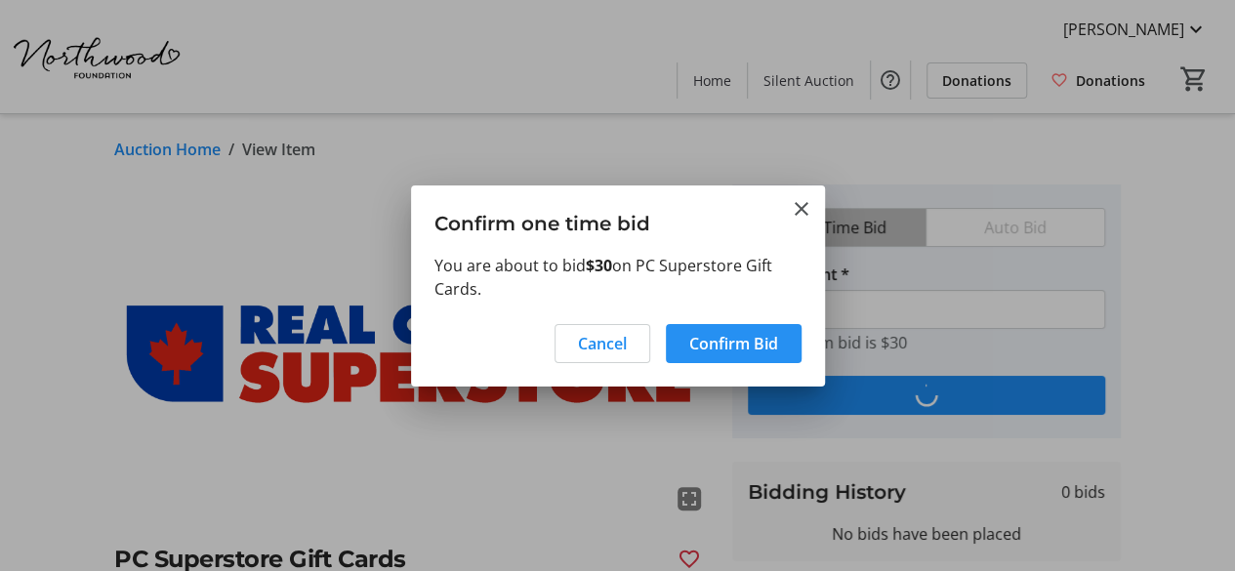
click at [723, 334] on span "Confirm Bid" at bounding box center [733, 343] width 89 height 23
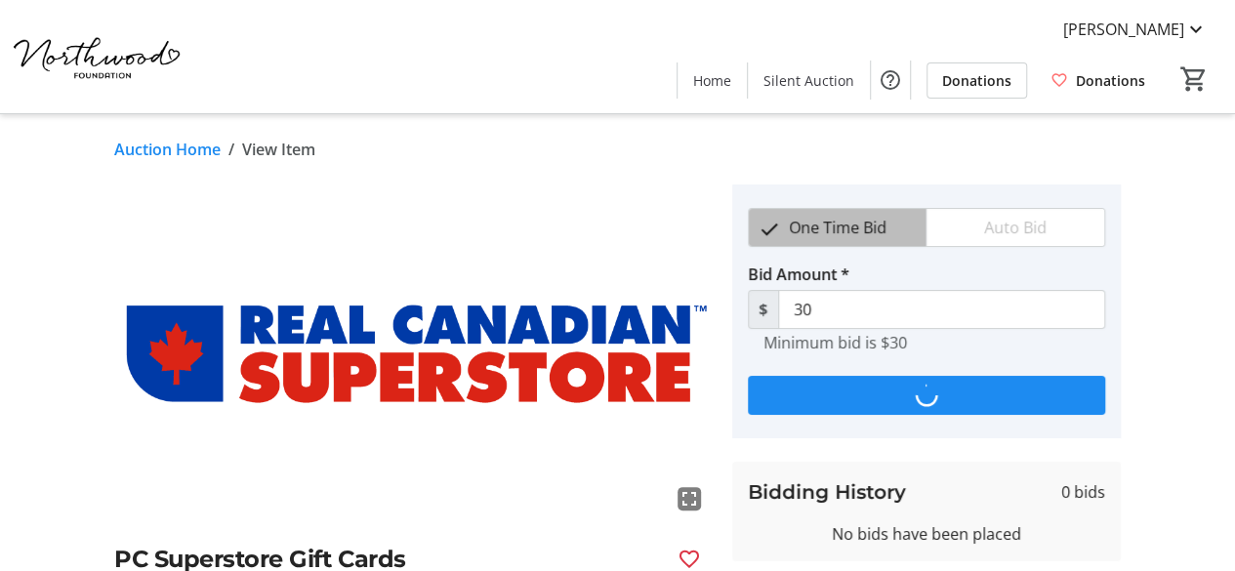
type input "40"
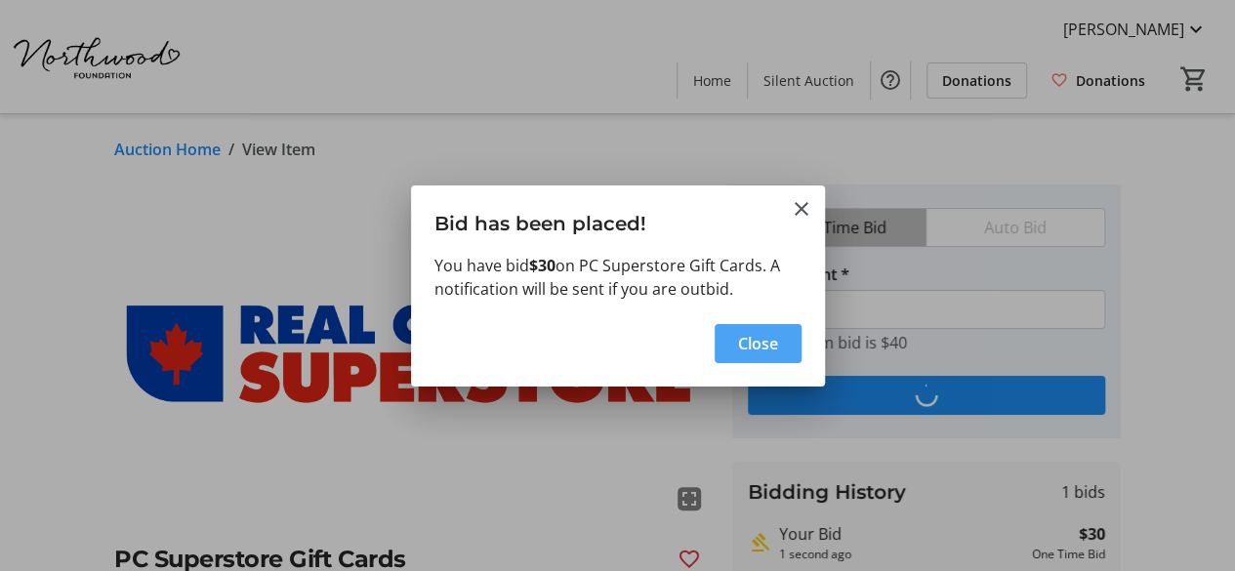
click at [755, 353] on span "Close" at bounding box center [758, 343] width 40 height 23
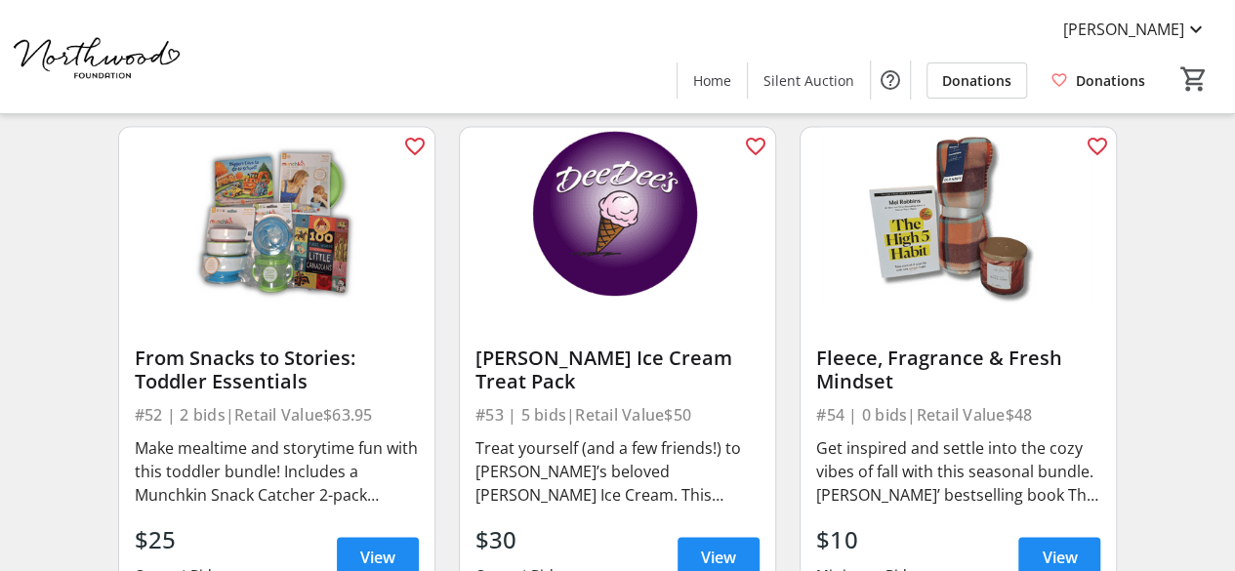
scroll to position [8739, 0]
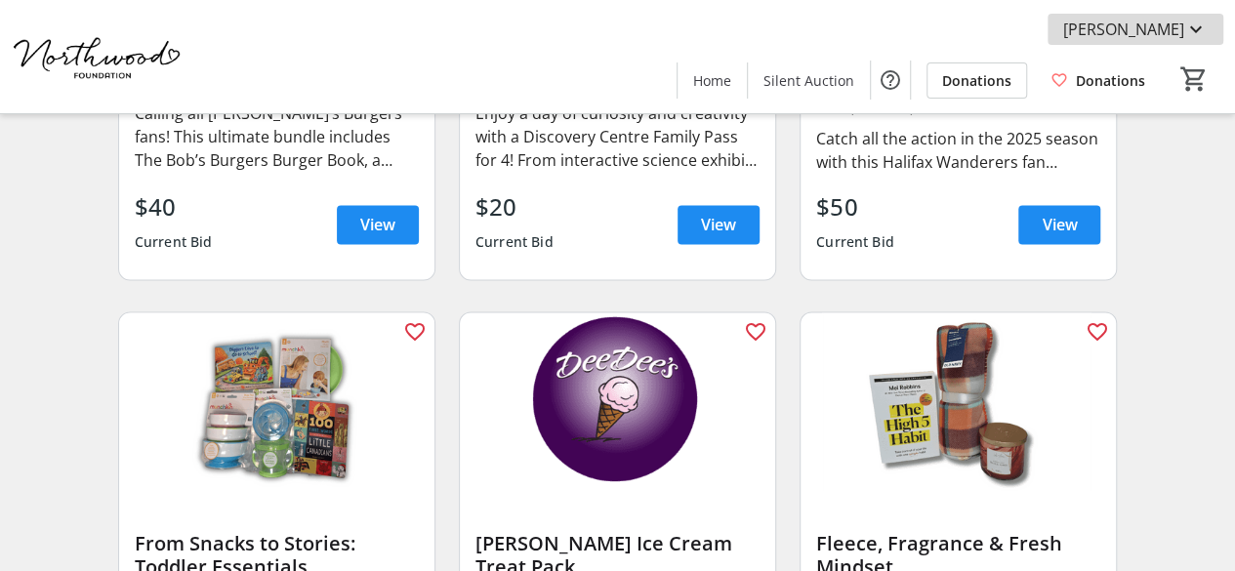
click at [1183, 19] on span "[PERSON_NAME]" at bounding box center [1123, 29] width 121 height 23
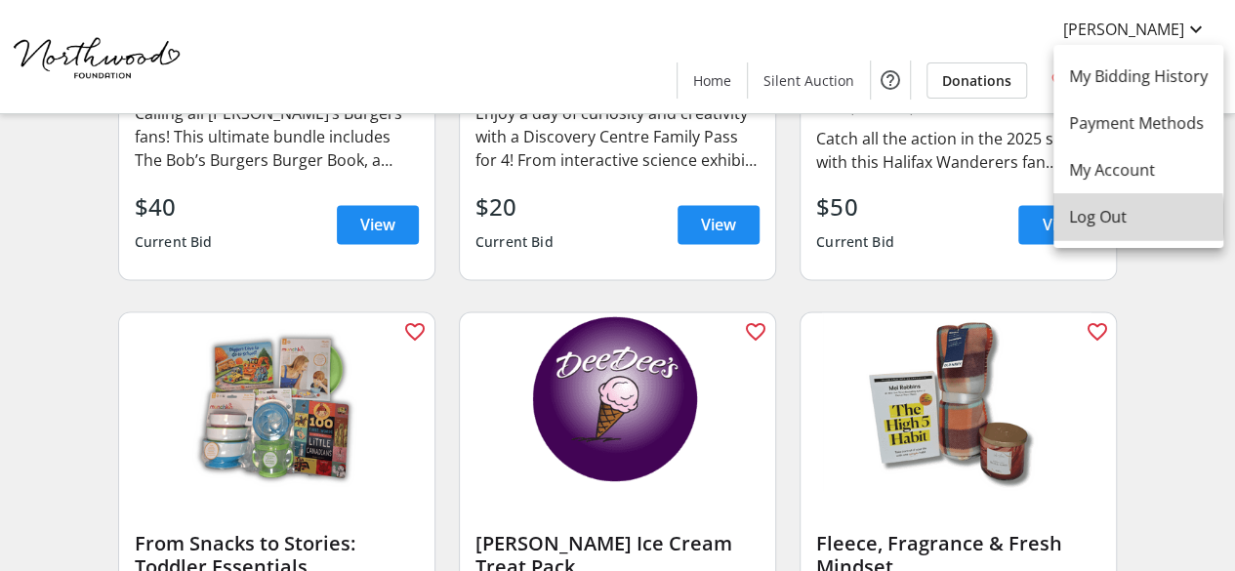
click at [1124, 219] on span "Log Out" at bounding box center [1138, 216] width 139 height 23
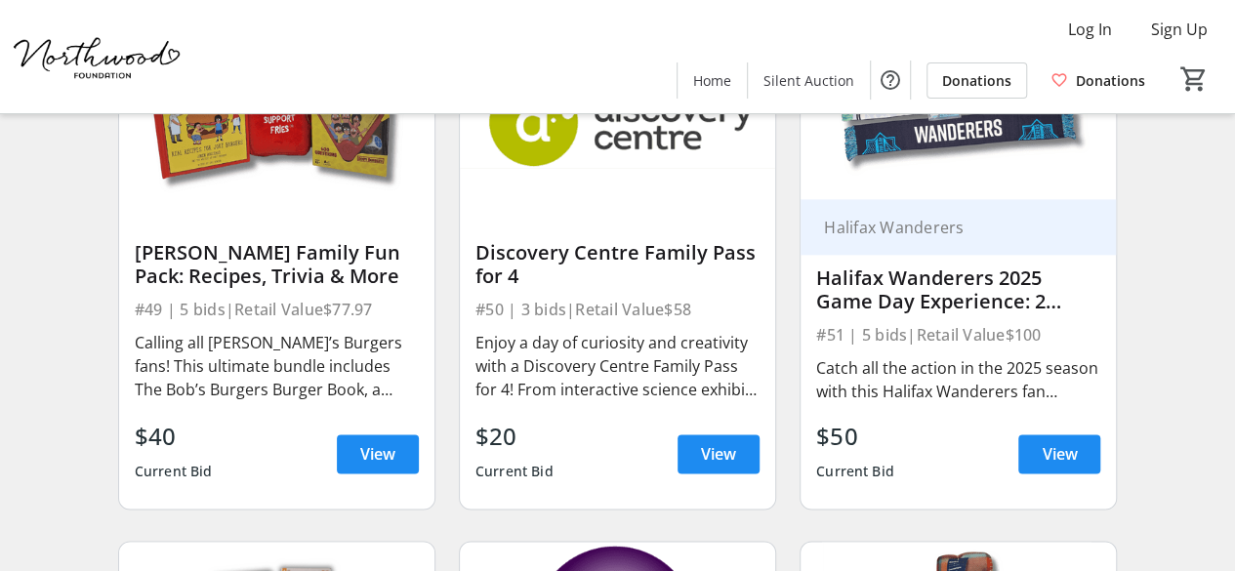
scroll to position [8251, 0]
